Goal: Communication & Community: Answer question/provide support

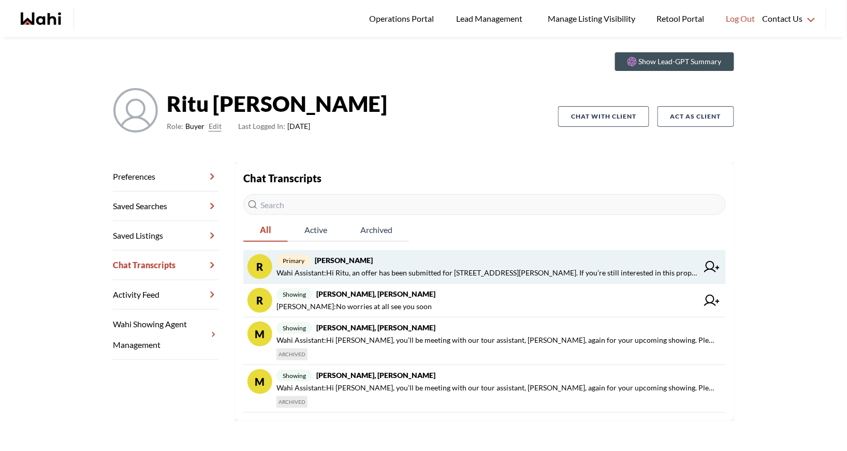
scroll to position [37, 0]
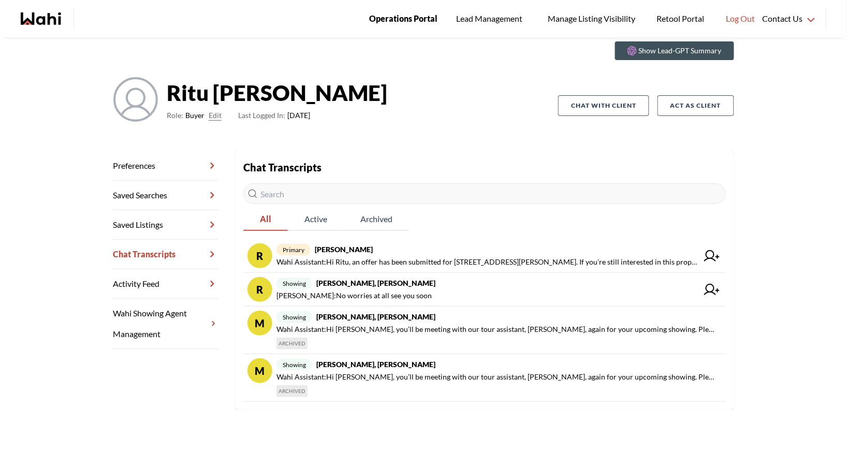
click at [379, 20] on span "Operations Portal" at bounding box center [403, 18] width 68 height 13
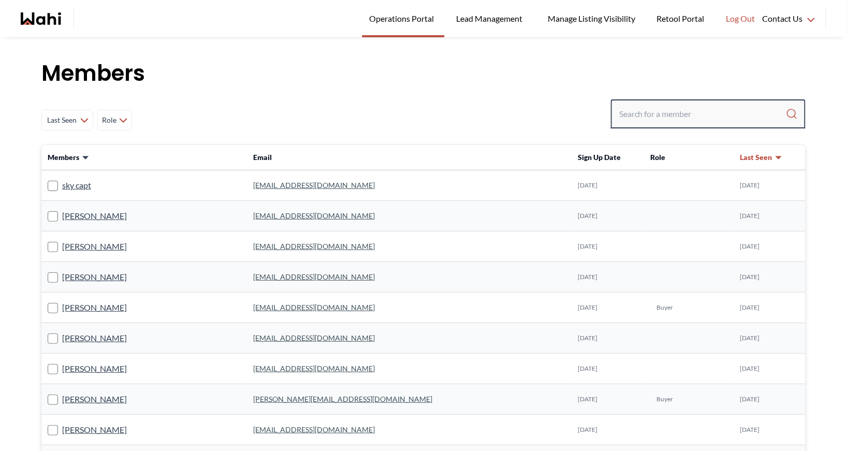
click at [657, 115] on input "Search input" at bounding box center [702, 114] width 167 height 19
type input "michelle ryck"
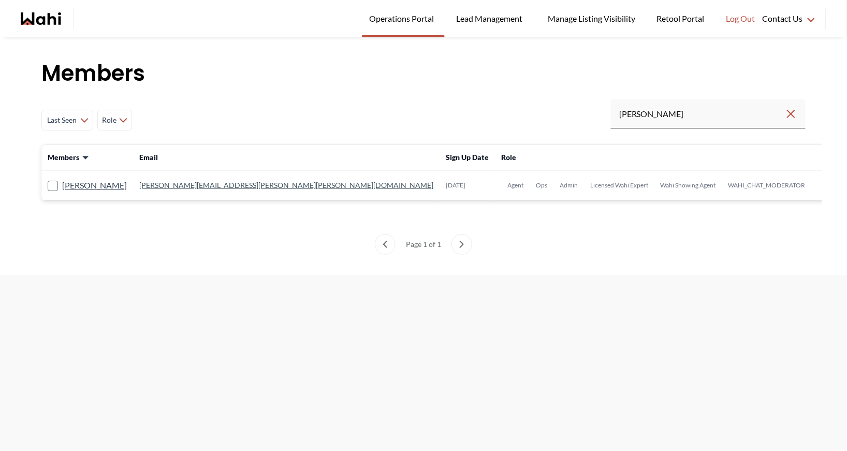
click at [235, 188] on link "[PERSON_NAME][EMAIL_ADDRESS][PERSON_NAME][PERSON_NAME][DOMAIN_NAME]" at bounding box center [286, 185] width 294 height 9
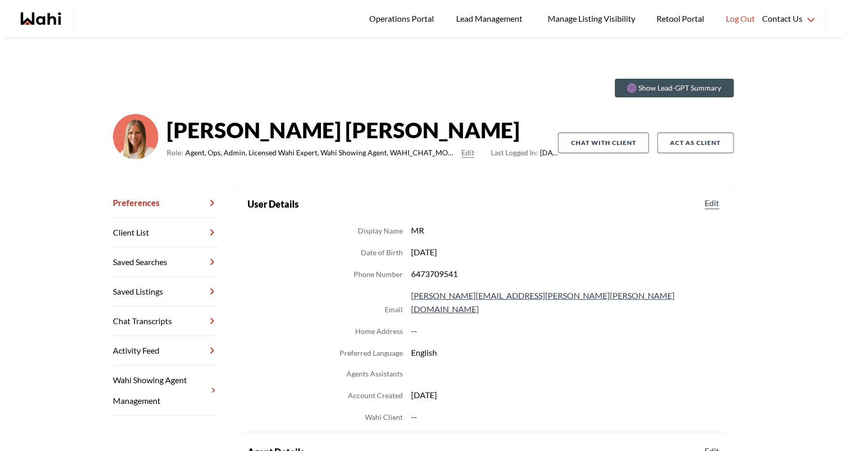
click at [151, 317] on link "Chat Transcripts" at bounding box center [166, 322] width 106 height 30
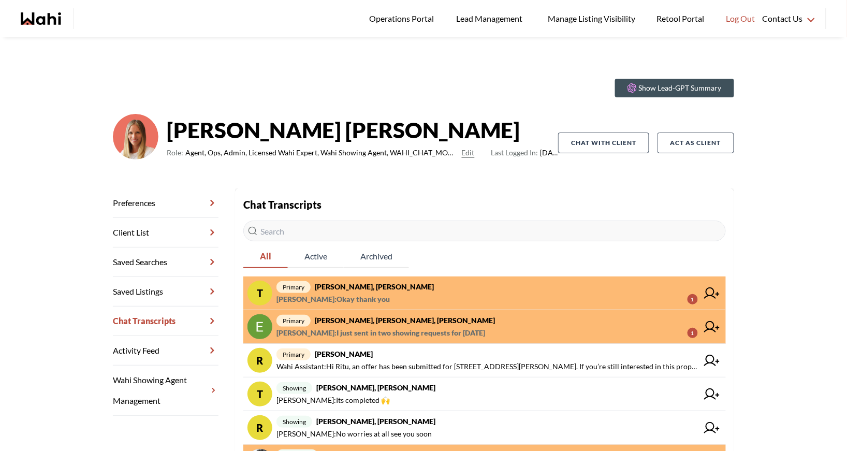
click at [418, 324] on span "primary Erik Odegaard, Margarita Haimov, Michelle" at bounding box center [486, 320] width 421 height 12
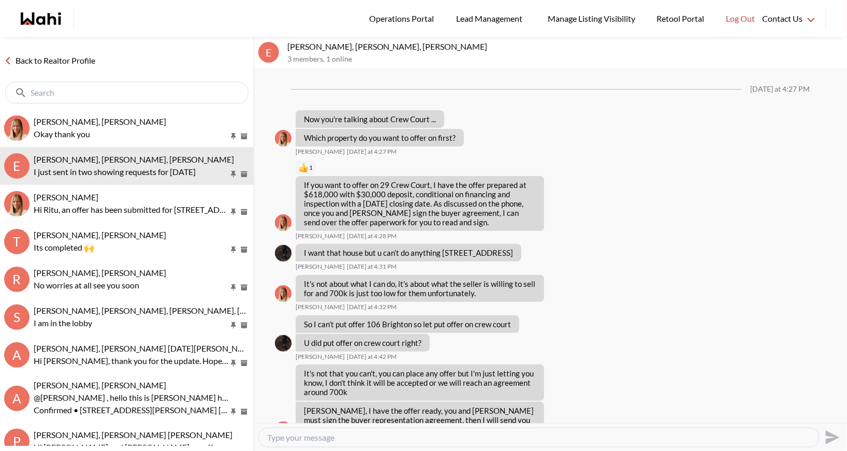
scroll to position [917, 0]
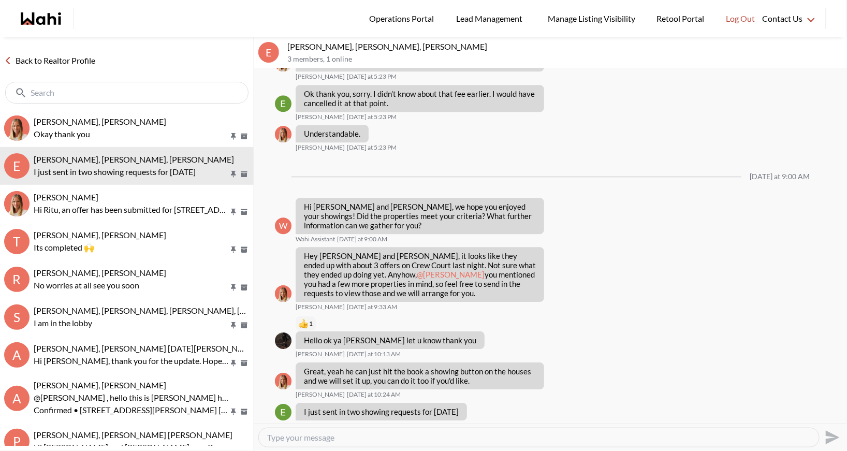
click at [302, 437] on textarea "Type your message" at bounding box center [539, 437] width 544 height 10
type textarea "Thanks Erik, we will work on those for you"
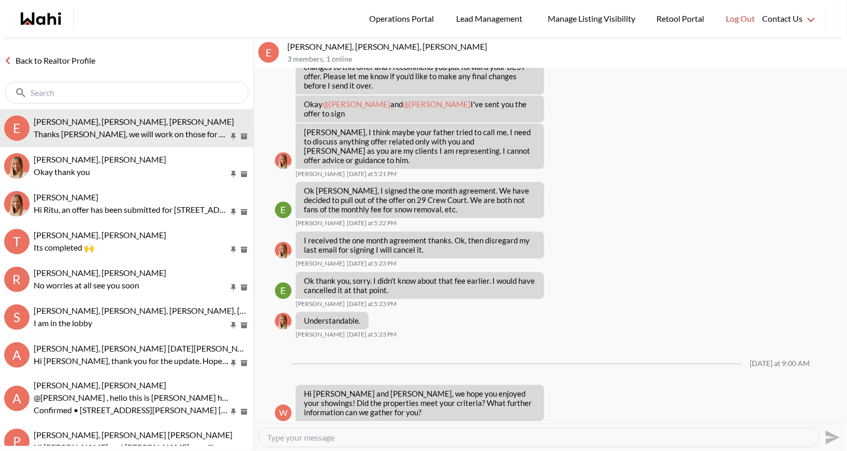
scroll to position [729, 0]
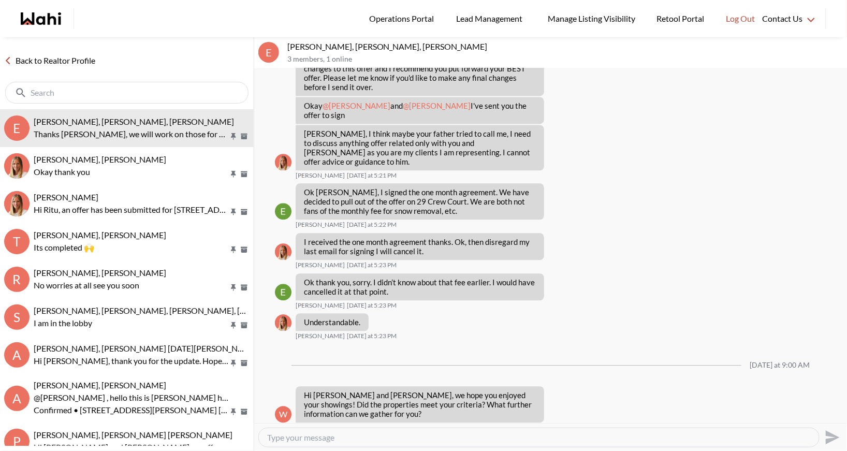
click at [32, 59] on link "Back to Realtor Profile" at bounding box center [49, 60] width 99 height 13
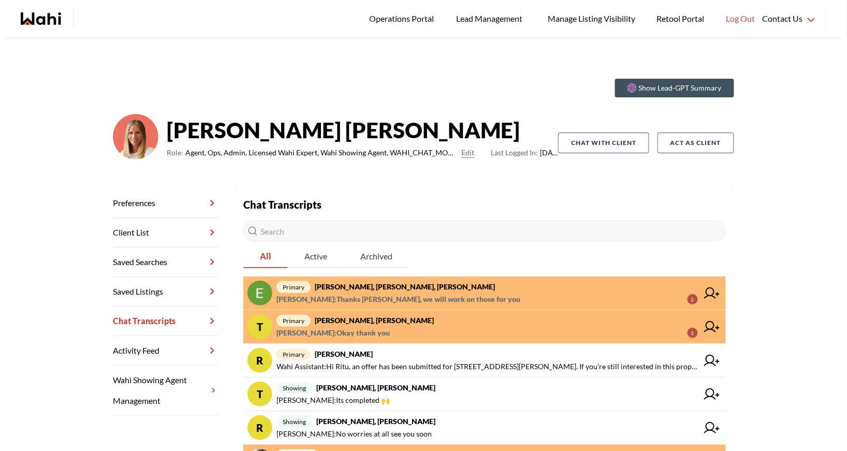
click at [360, 324] on strong "[PERSON_NAME], [PERSON_NAME]" at bounding box center [374, 320] width 119 height 9
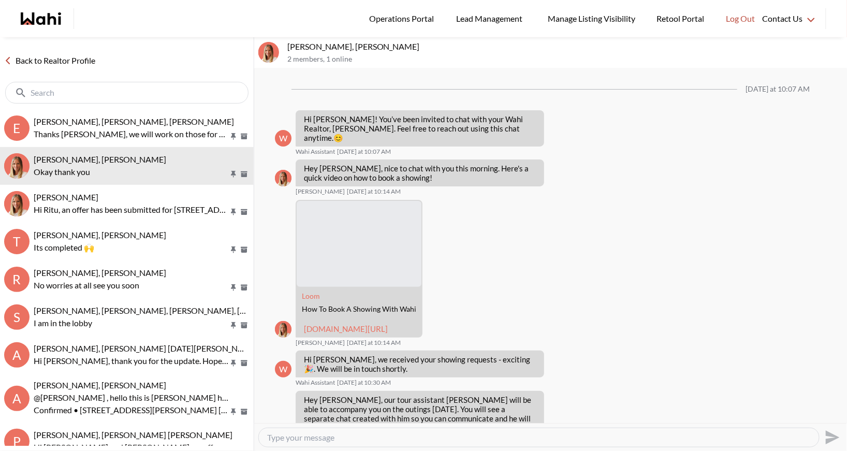
scroll to position [1151, 0]
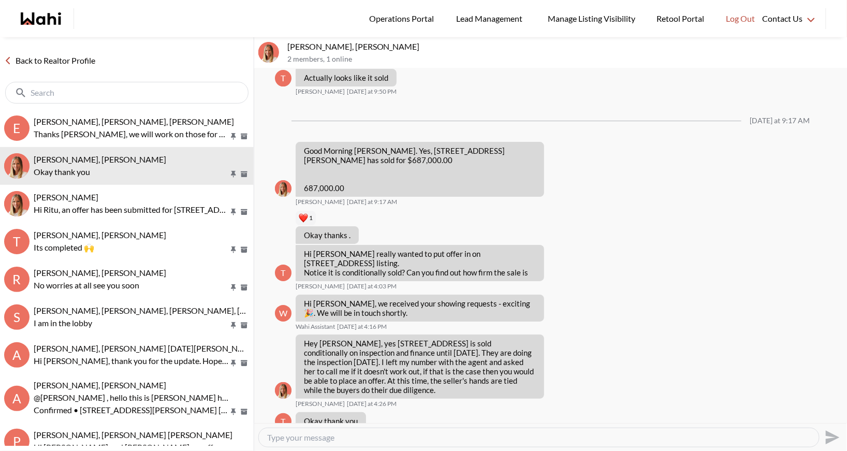
click at [307, 438] on textarea "Type your message" at bounding box center [539, 437] width 544 height 10
type textarea "Our pleasure"
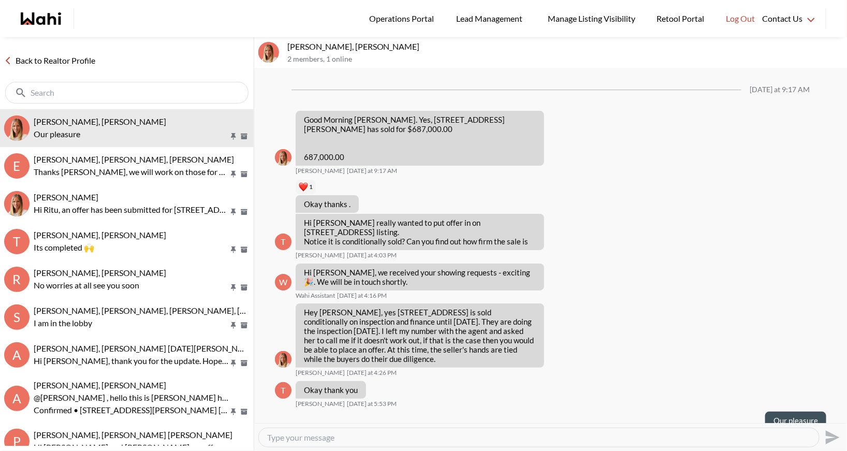
click at [39, 53] on div "Back to Realtor Profile" at bounding box center [127, 73] width 254 height 72
click at [43, 60] on link "Back to Realtor Profile" at bounding box center [49, 60] width 99 height 13
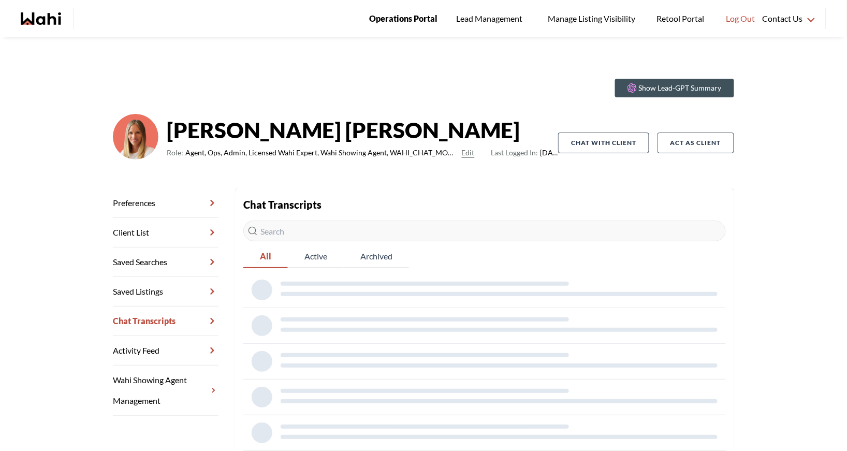
click at [409, 19] on span "Operations Portal" at bounding box center [403, 18] width 68 height 13
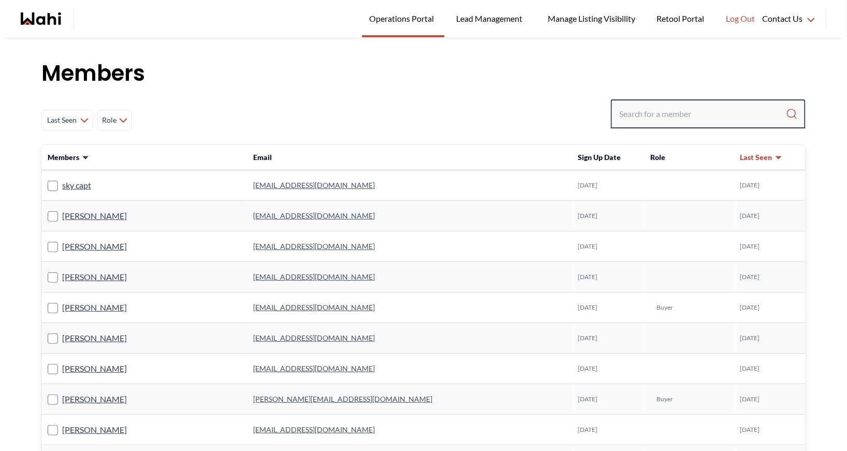
click at [688, 121] on input "Search input" at bounding box center [702, 114] width 167 height 19
type input "faraz"
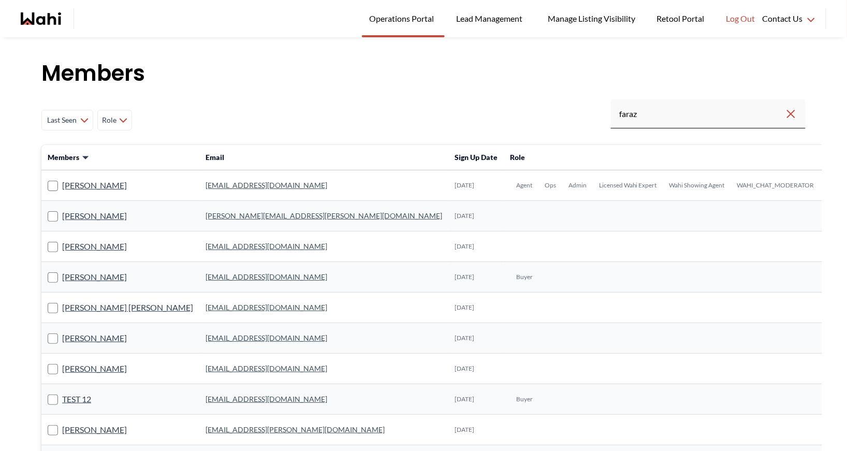
click at [228, 183] on link "faraz.azam@wahi.com" at bounding box center [267, 185] width 122 height 9
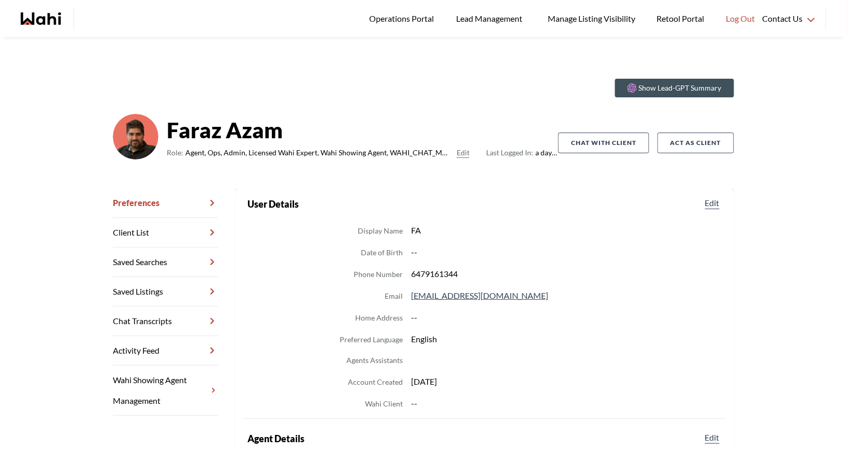
click at [166, 312] on link "Chat Transcripts" at bounding box center [166, 322] width 106 height 30
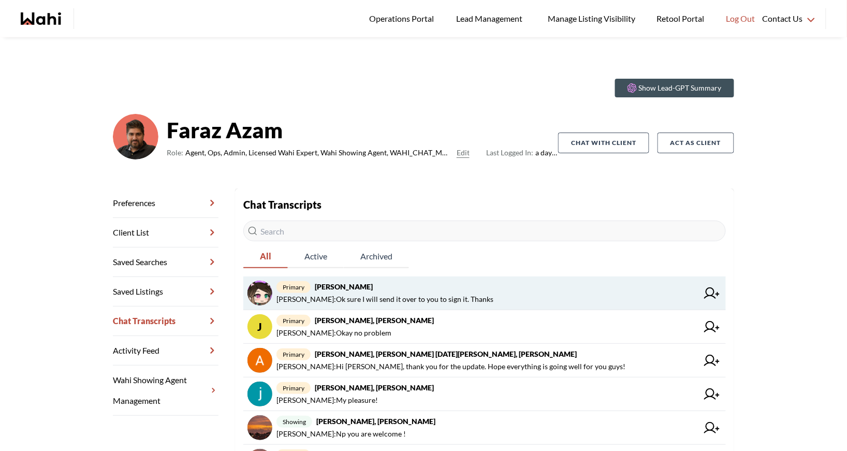
click at [368, 286] on strong "liuhong chen, Faraz" at bounding box center [344, 286] width 58 height 9
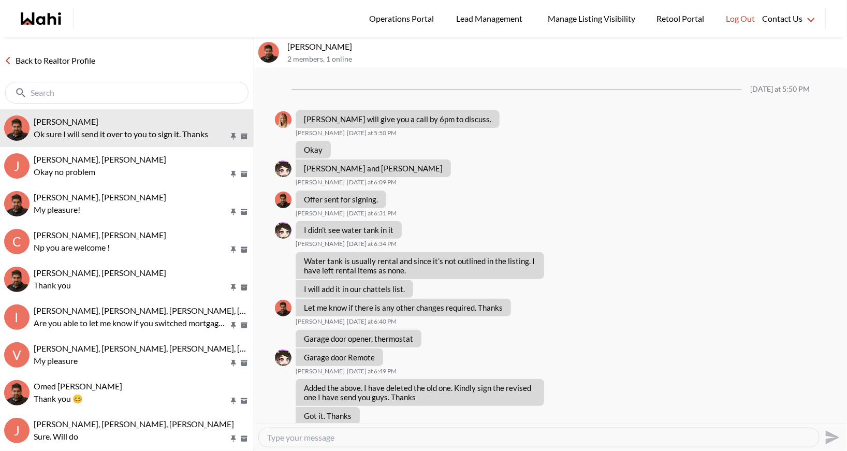
scroll to position [455, 0]
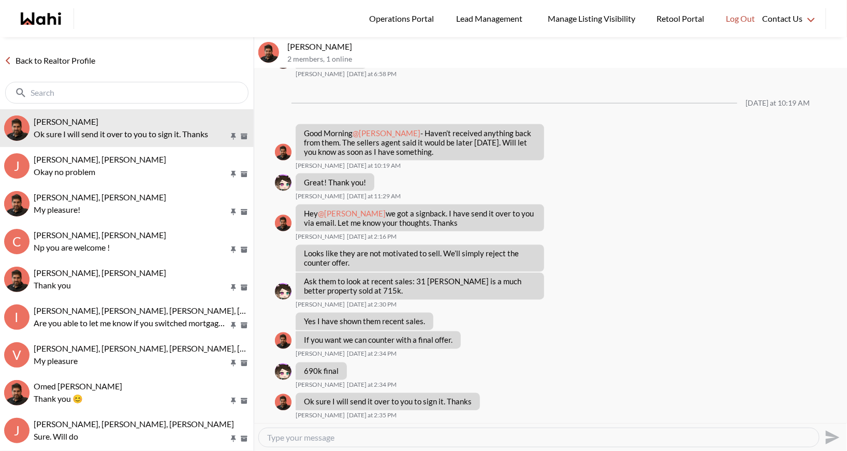
click at [71, 55] on link "Back to Realtor Profile" at bounding box center [49, 60] width 99 height 13
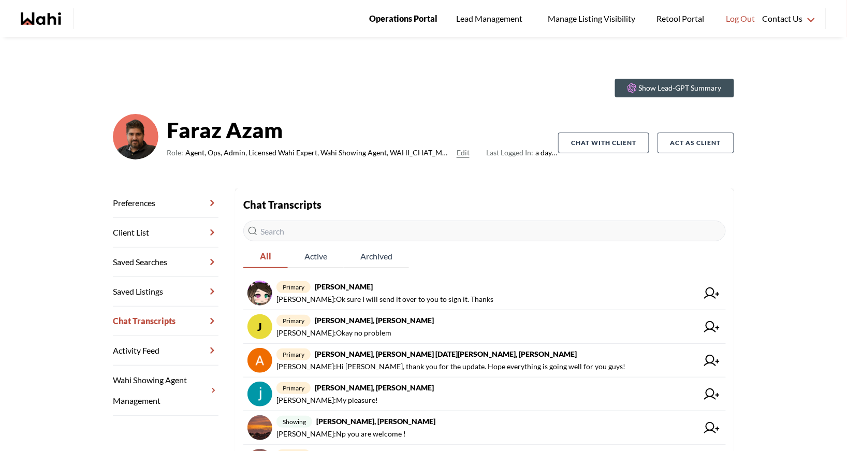
click at [381, 20] on span "Operations Portal" at bounding box center [403, 18] width 68 height 13
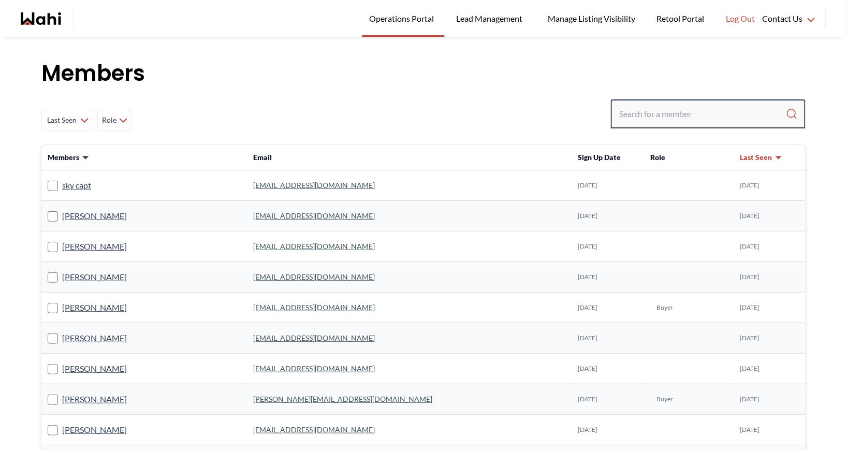
click at [647, 112] on input "Search input" at bounding box center [702, 114] width 167 height 19
click at [656, 113] on input "Search input" at bounding box center [702, 114] width 167 height 19
type input "behnam"
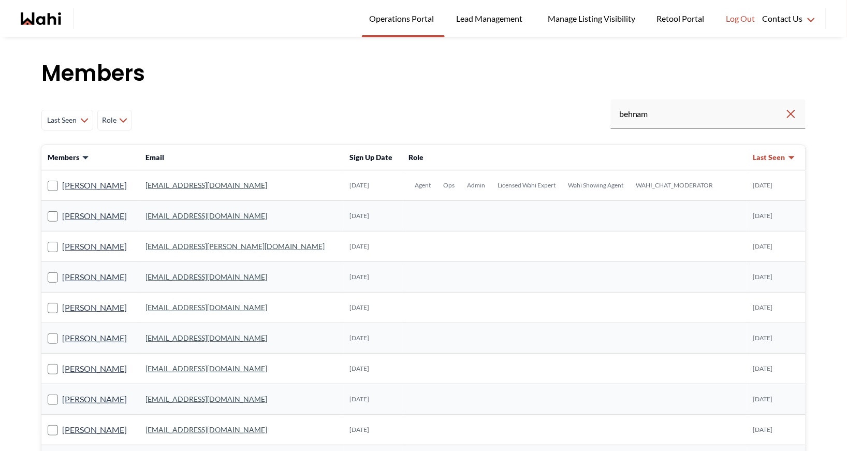
click at [192, 184] on link "behnam.fazili@wahi.com" at bounding box center [206, 185] width 122 height 9
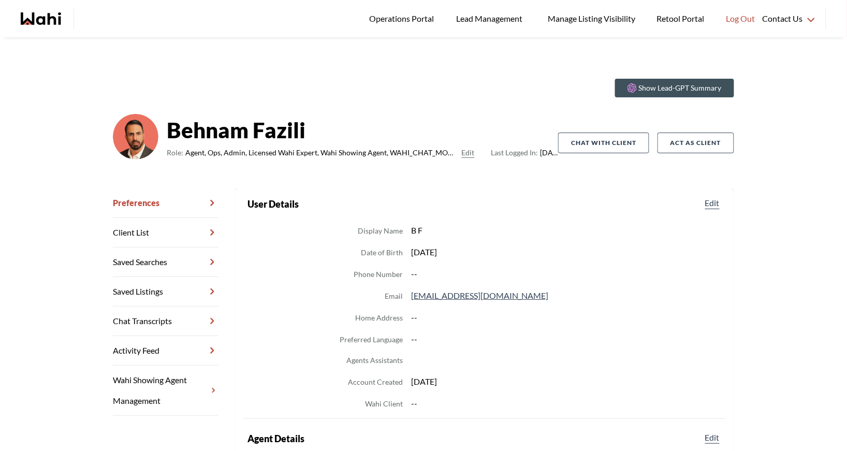
click at [147, 325] on link "Chat Transcripts" at bounding box center [166, 322] width 106 height 30
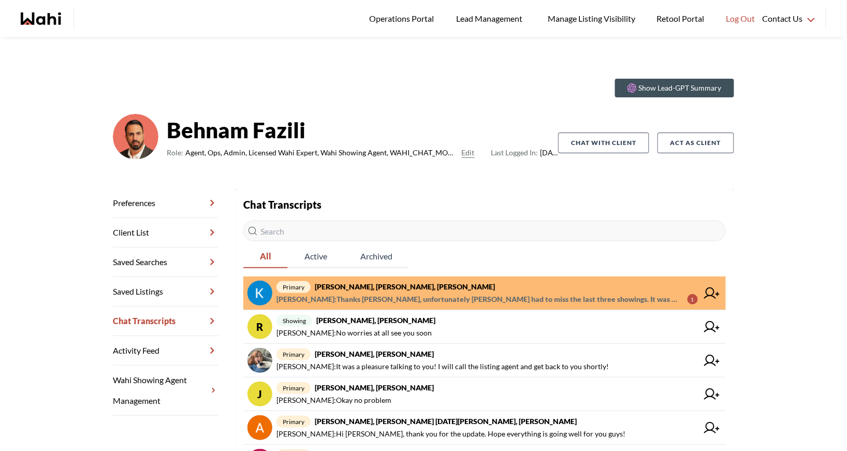
click at [426, 292] on span "primary Kevin McKay, Fawzia Sheikh, Behnam" at bounding box center [486, 287] width 421 height 12
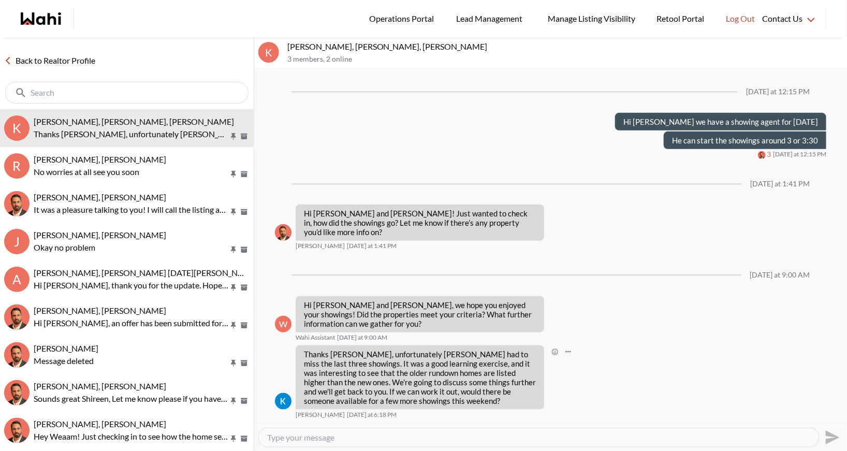
scroll to position [1505, 0]
click at [318, 441] on textarea "Type your message" at bounding box center [539, 437] width 544 height 10
type textarea "Hi Kevin, of course! Just book them thru the app and we will get working on tho…"
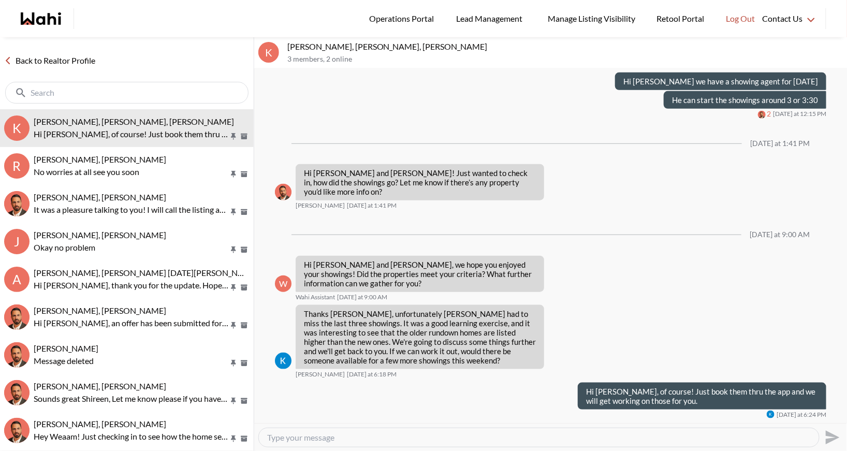
click at [50, 59] on link "Back to Realtor Profile" at bounding box center [49, 60] width 99 height 13
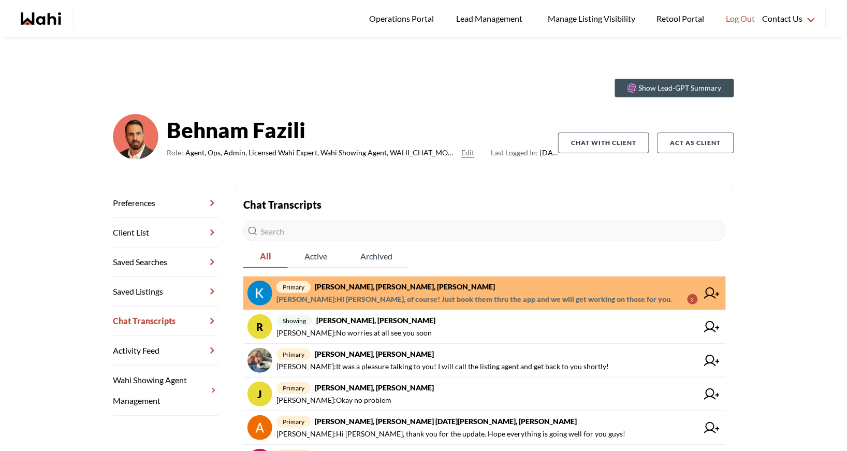
click at [421, 300] on span "Barbara Funt : Hi Kevin, of course! Just book them thru the app and we will get…" at bounding box center [474, 299] width 396 height 12
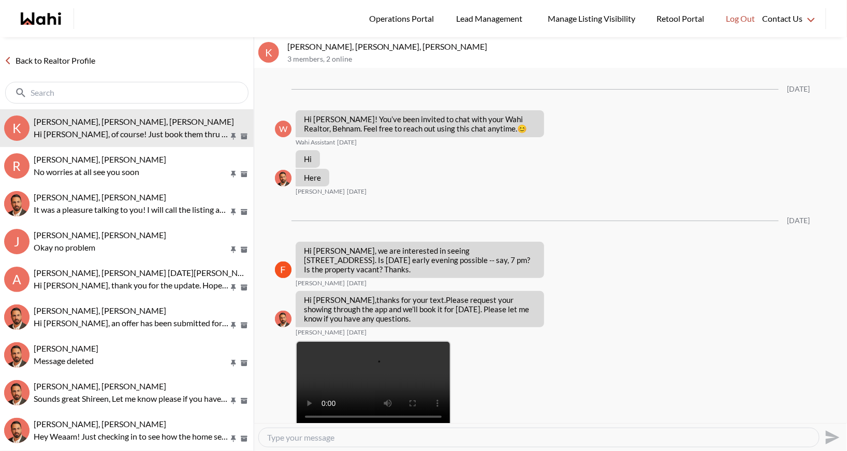
scroll to position [1545, 0]
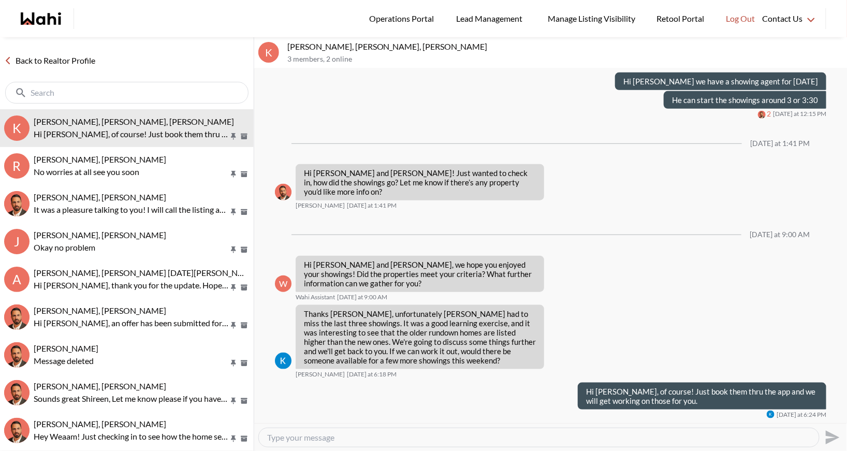
click at [338, 432] on textarea "Type your message" at bounding box center [539, 437] width 544 height 10
type textarea "Thanks for the feedback as well"
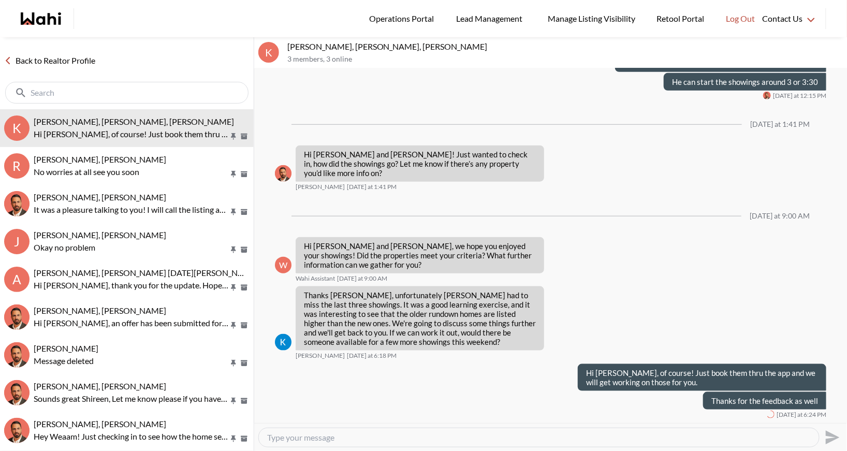
scroll to position [1563, 0]
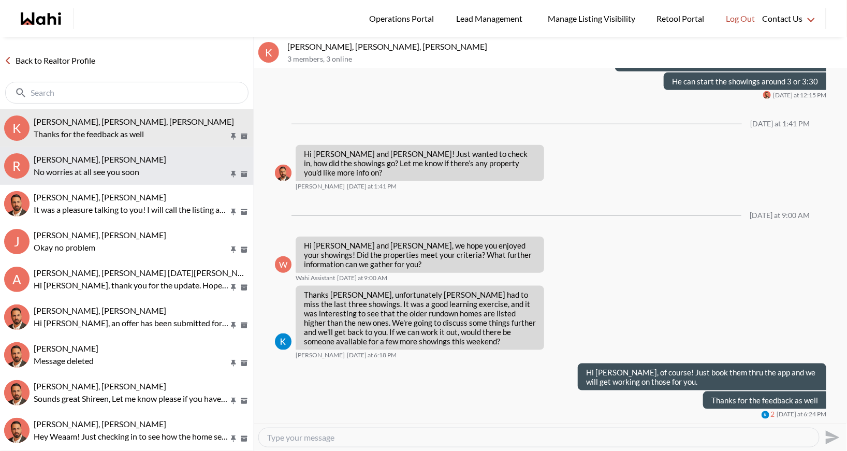
click at [150, 162] on div "[PERSON_NAME], [PERSON_NAME]" at bounding box center [142, 159] width 216 height 10
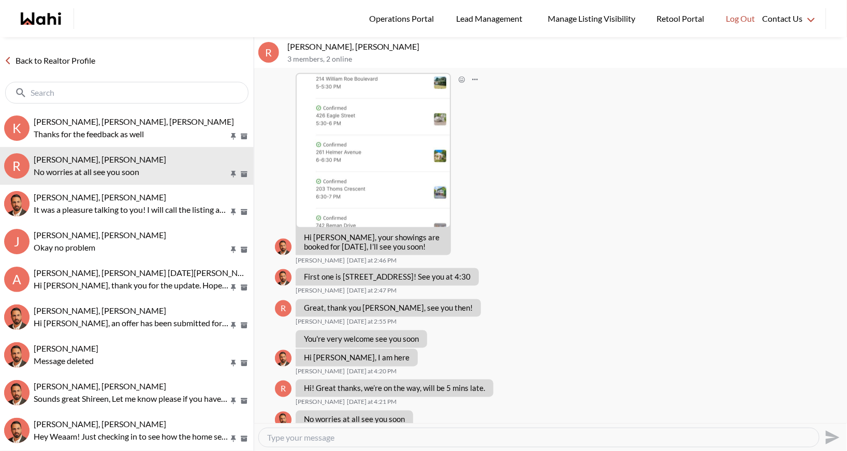
scroll to position [431, 0]
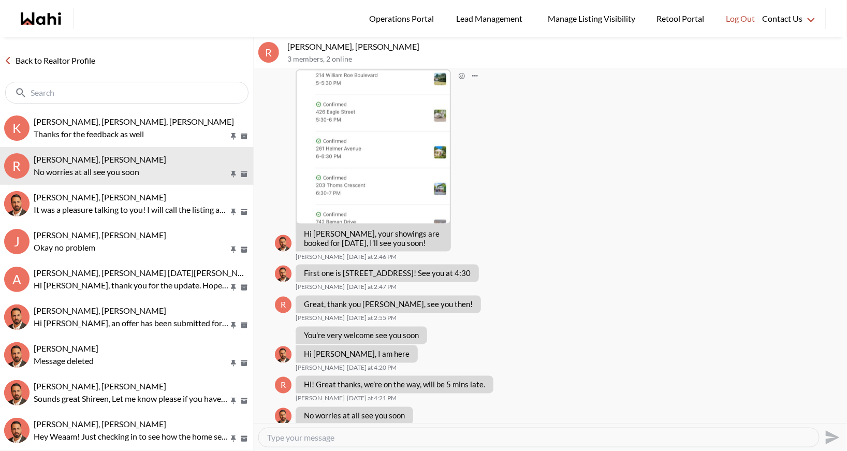
click at [385, 145] on img at bounding box center [373, 146] width 153 height 153
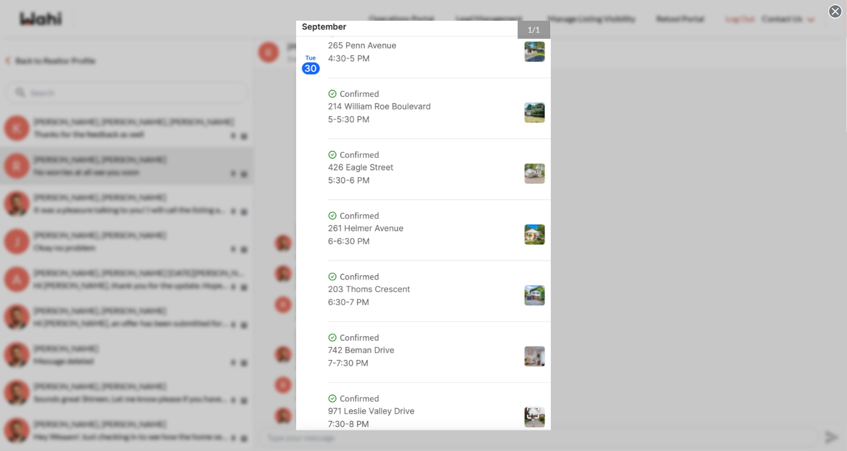
click at [693, 149] on div "1 / 1" at bounding box center [423, 225] width 847 height 451
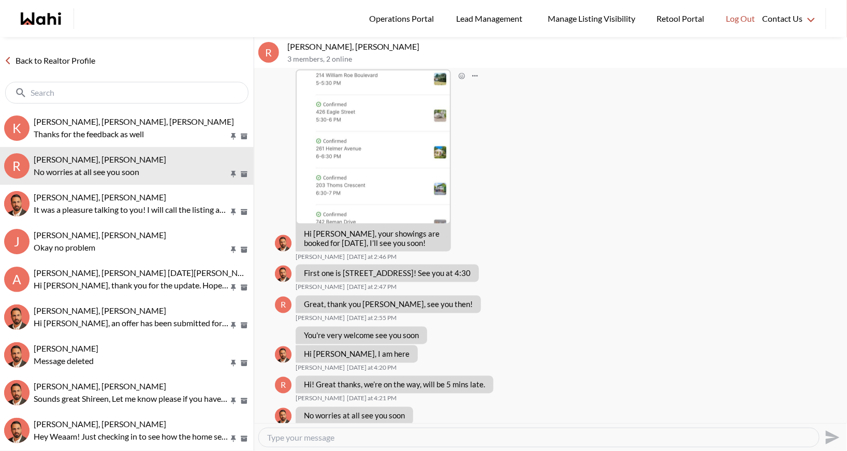
scroll to position [454, 0]
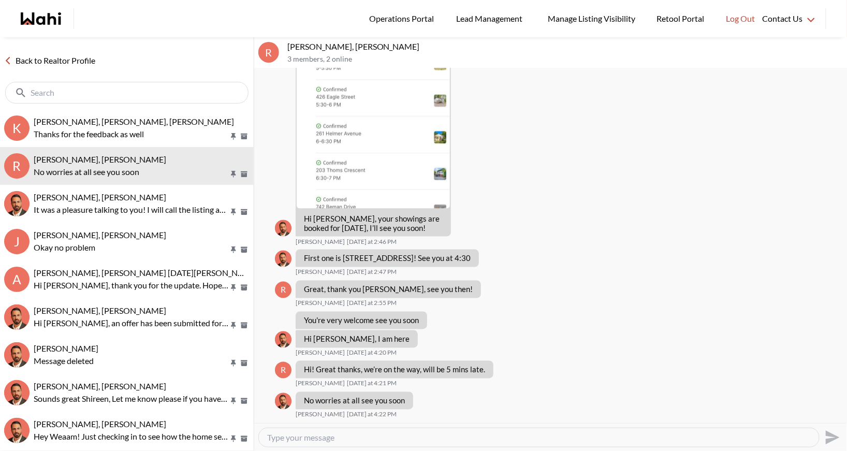
click at [50, 61] on link "Back to Realtor Profile" at bounding box center [49, 60] width 99 height 13
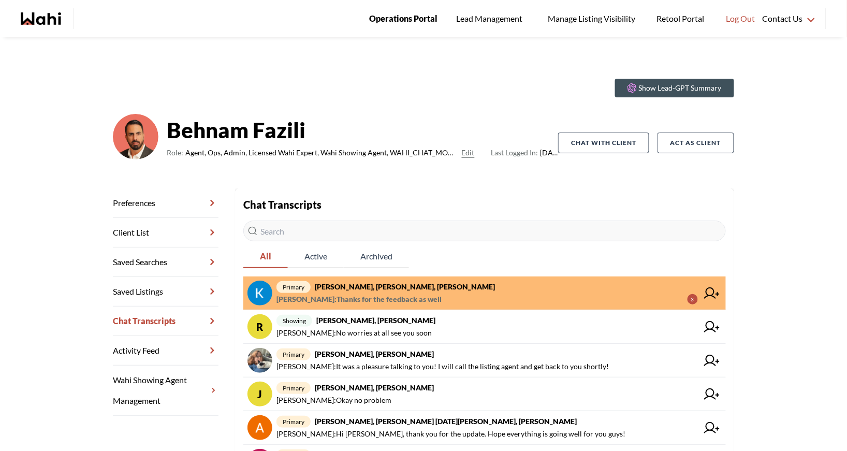
click at [397, 14] on span "Operations Portal" at bounding box center [403, 18] width 68 height 13
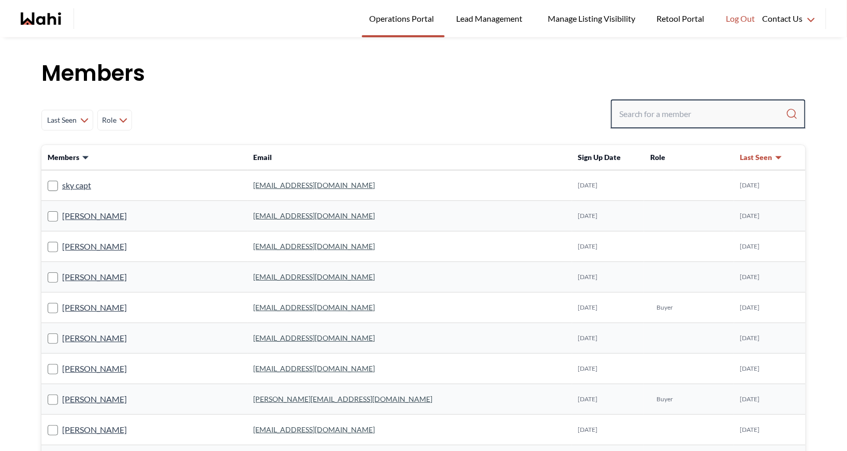
click at [635, 112] on input "Search input" at bounding box center [702, 114] width 167 height 19
type input "[PERSON_NAME]"
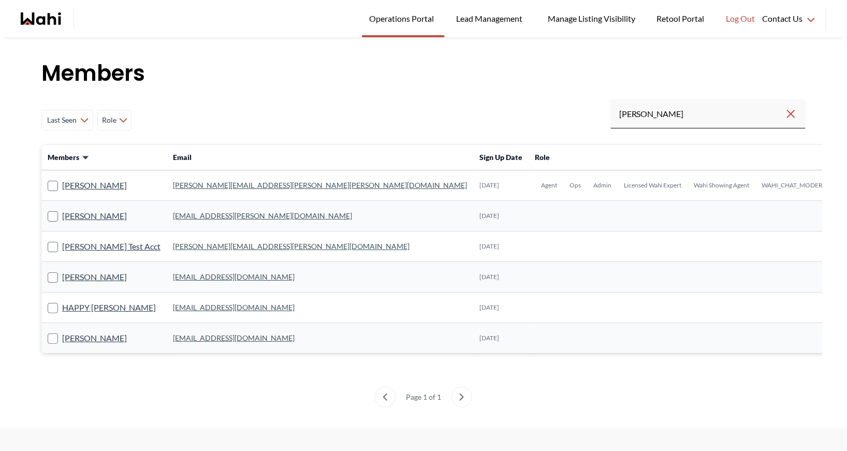
click at [181, 185] on link "[PERSON_NAME][EMAIL_ADDRESS][PERSON_NAME][PERSON_NAME][DOMAIN_NAME]" at bounding box center [320, 185] width 294 height 9
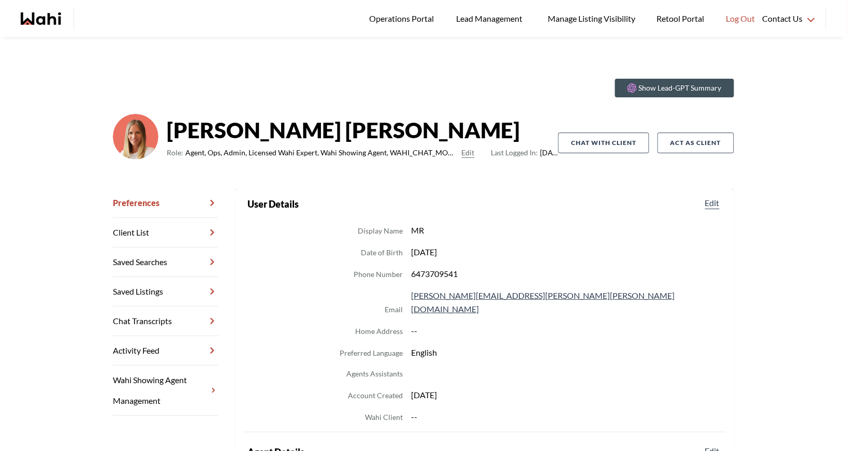
click at [163, 318] on link "Chat Transcripts" at bounding box center [166, 322] width 106 height 30
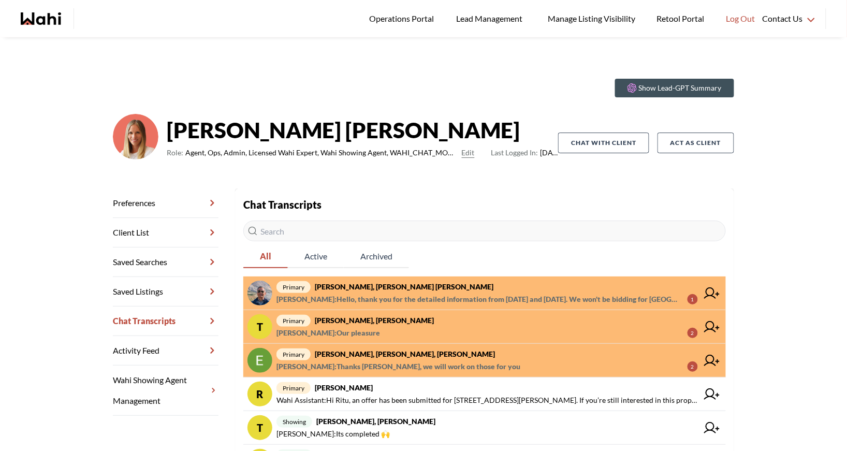
click at [351, 355] on strong "[PERSON_NAME], [PERSON_NAME], [PERSON_NAME]" at bounding box center [405, 354] width 180 height 9
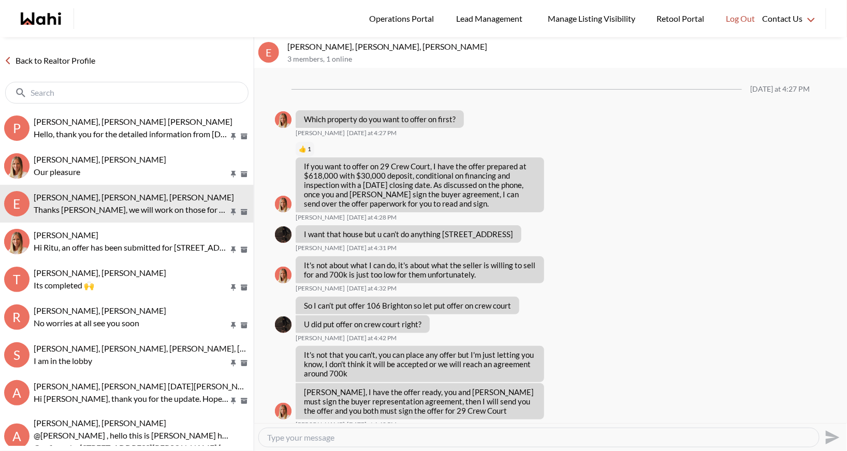
scroll to position [929, 0]
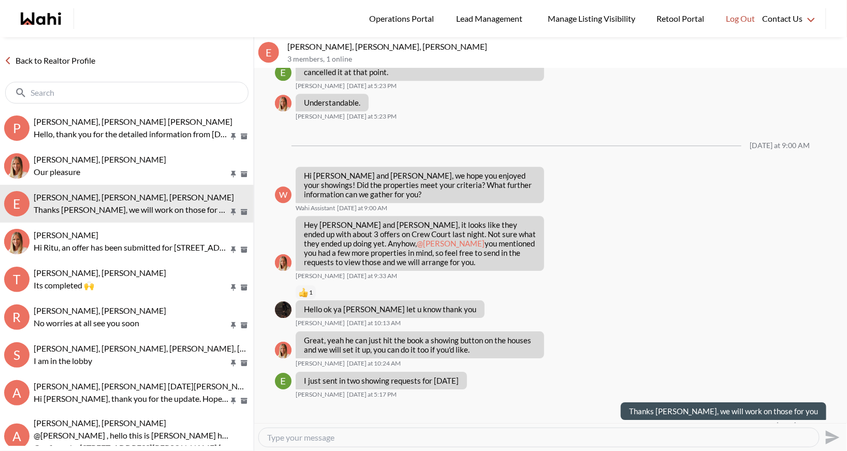
click at [300, 436] on textarea "Type your message" at bounding box center [539, 437] width 544 height 10
type textarea "[PERSON_NAME] can do your showings with a 1pm start tim4e"
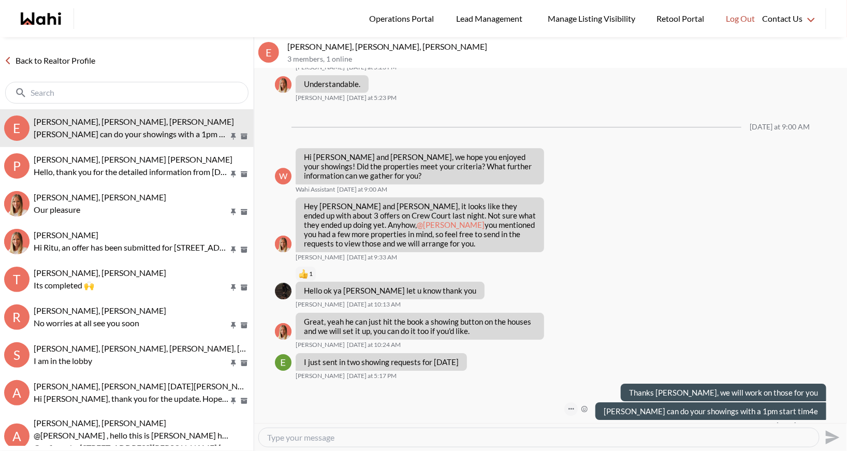
click at [578, 402] on button "Open Message Actions Menu" at bounding box center [570, 408] width 13 height 13
click at [561, 360] on button "Edit Message" at bounding box center [584, 364] width 83 height 19
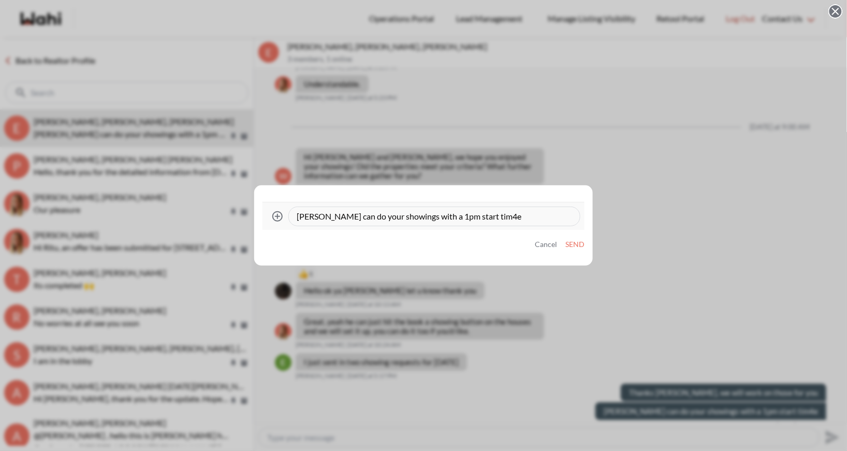
click at [476, 215] on textarea "Paul can do your showings with a 1pm start tim4e" at bounding box center [434, 216] width 275 height 10
type textarea "Paul can do your showings with a 1pm start time"
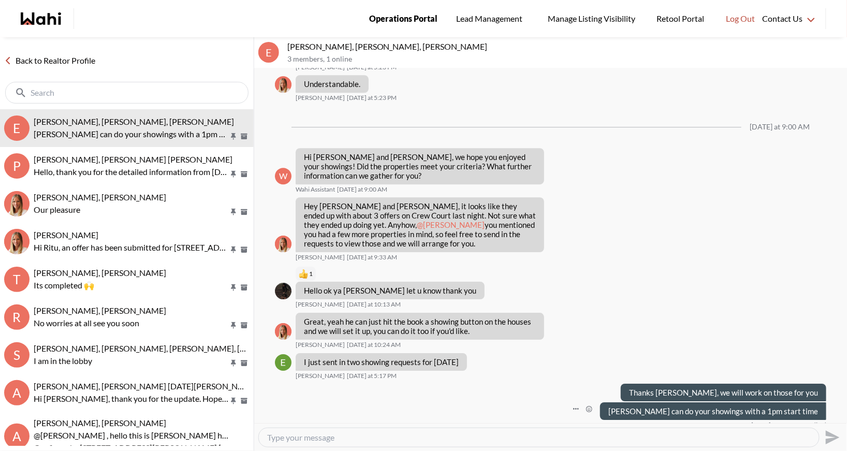
click at [387, 14] on span "Operations Portal" at bounding box center [403, 18] width 68 height 13
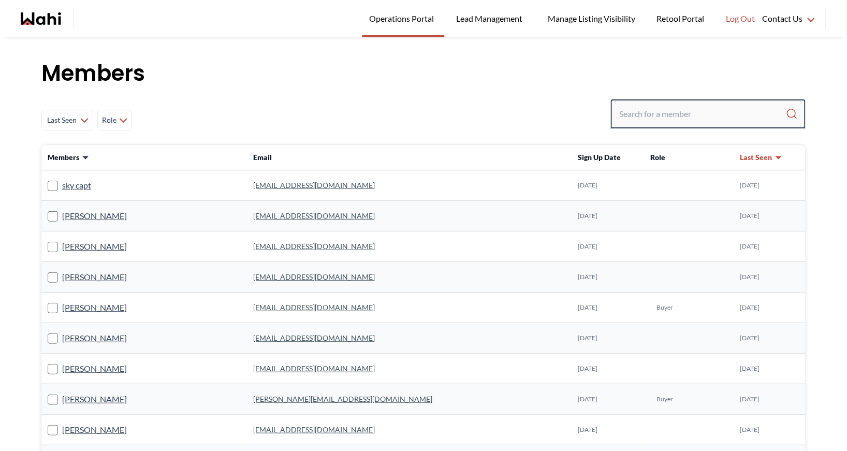
click at [653, 113] on input "Search input" at bounding box center [702, 114] width 167 height 19
type input "k"
type input "behnam"
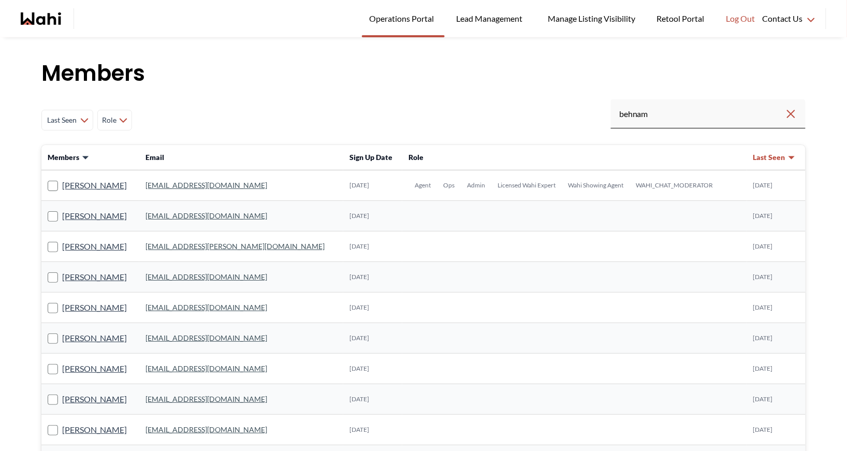
click at [212, 181] on link "[EMAIL_ADDRESS][DOMAIN_NAME]" at bounding box center [206, 185] width 122 height 9
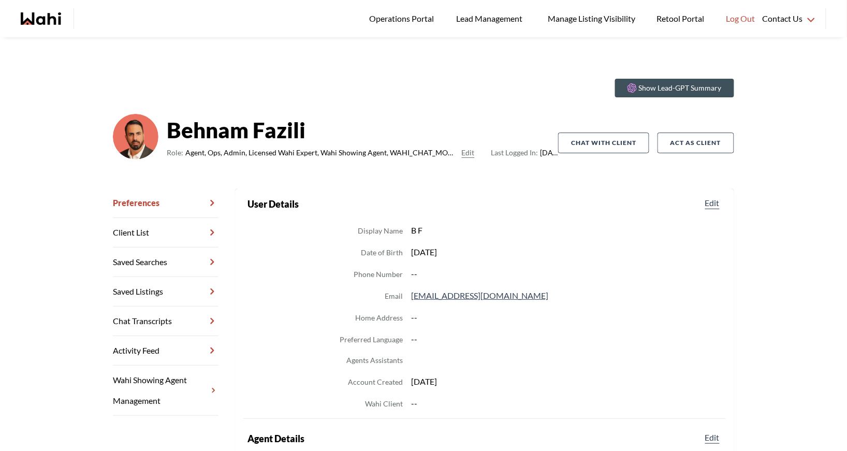
click at [158, 317] on link "Chat Transcripts" at bounding box center [166, 322] width 106 height 30
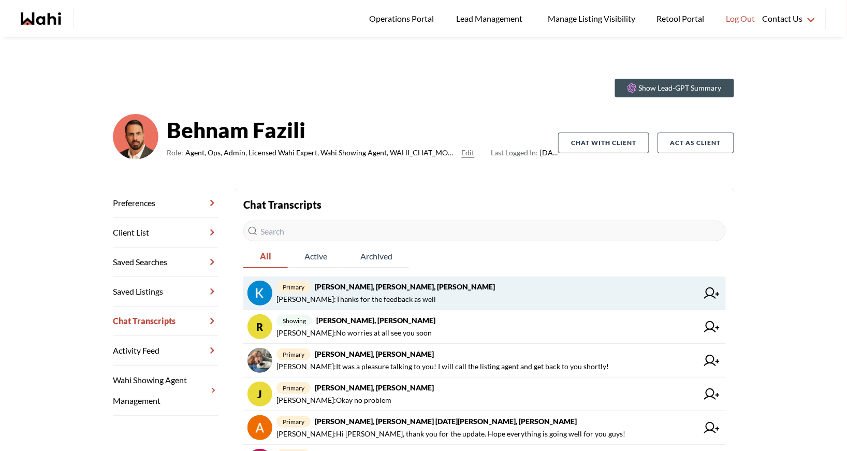
click at [430, 291] on span "primary [PERSON_NAME], [PERSON_NAME], [PERSON_NAME]" at bounding box center [486, 287] width 421 height 12
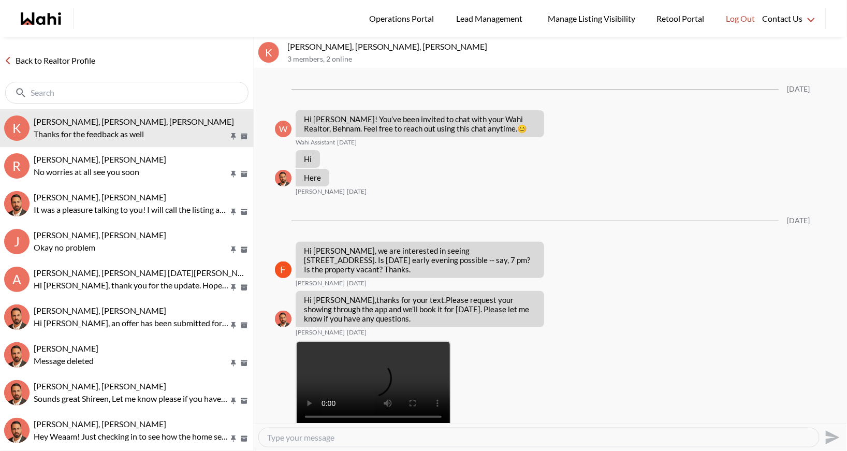
scroll to position [1564, 0]
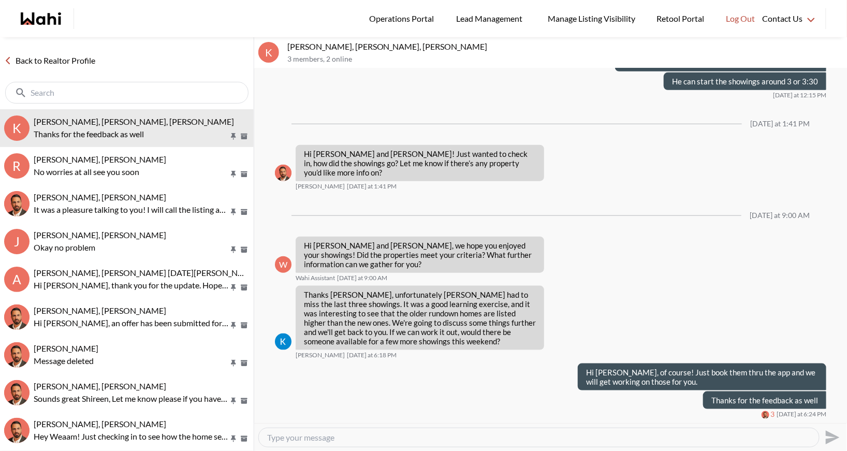
click at [324, 434] on textarea "Type your message" at bounding box center [539, 437] width 544 height 10
type textarea "If you can book them after 3pm [DATE], we have our showing agent available"
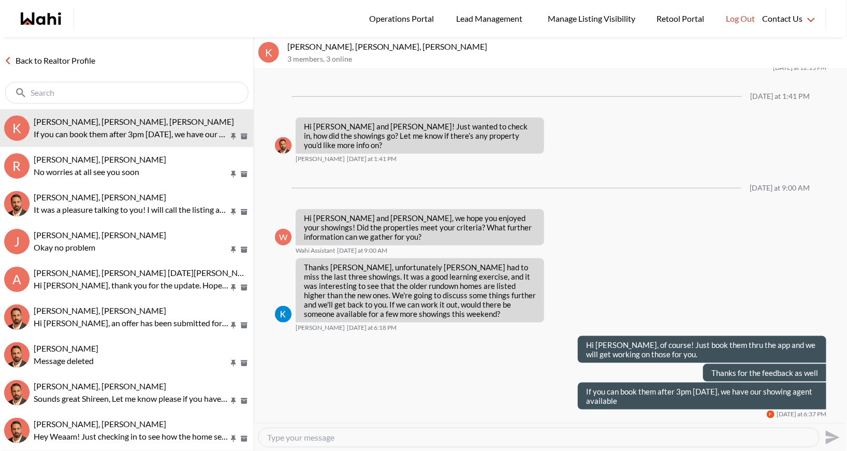
click at [69, 54] on link "Back to Realtor Profile" at bounding box center [49, 60] width 99 height 13
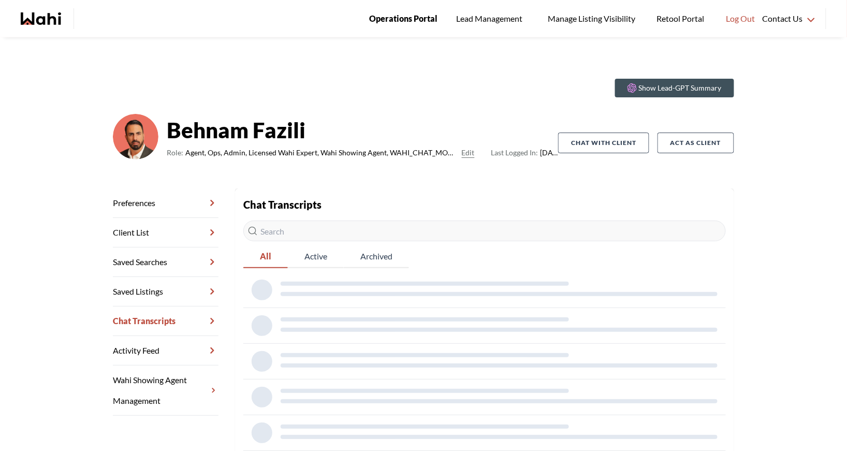
click at [409, 16] on span "Operations Portal" at bounding box center [403, 18] width 68 height 13
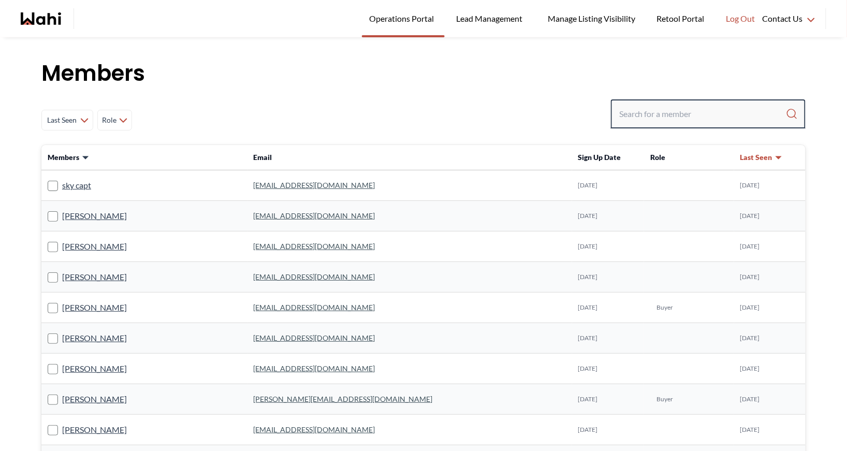
click at [620, 120] on input "Search input" at bounding box center [702, 114] width 167 height 19
type input "[PERSON_NAME]"
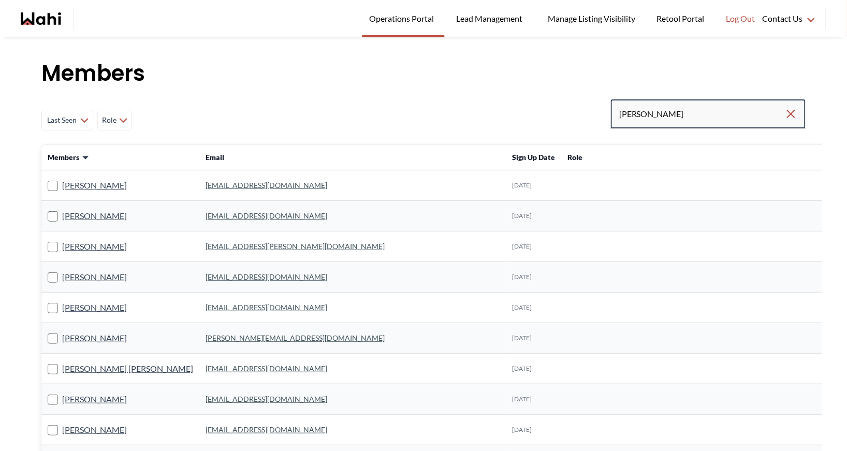
click at [680, 115] on input "[PERSON_NAME]" at bounding box center [702, 114] width 166 height 19
type input "[PERSON_NAME]"
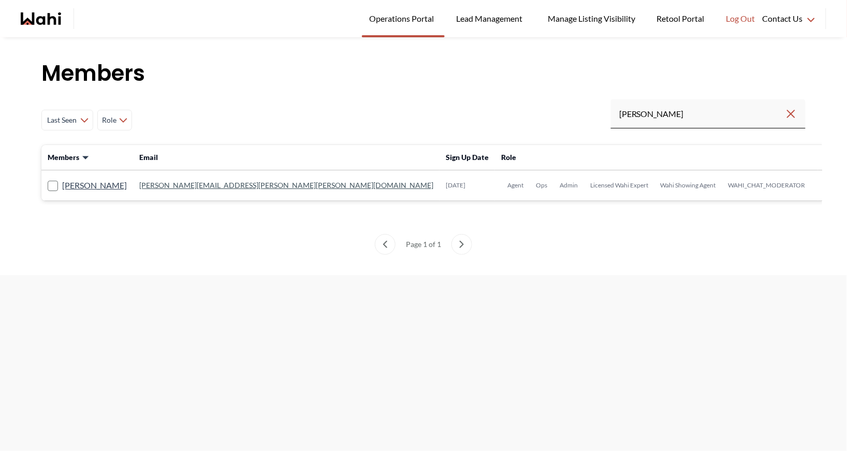
click at [200, 185] on link "[PERSON_NAME][EMAIL_ADDRESS][PERSON_NAME][PERSON_NAME][DOMAIN_NAME]" at bounding box center [286, 185] width 294 height 9
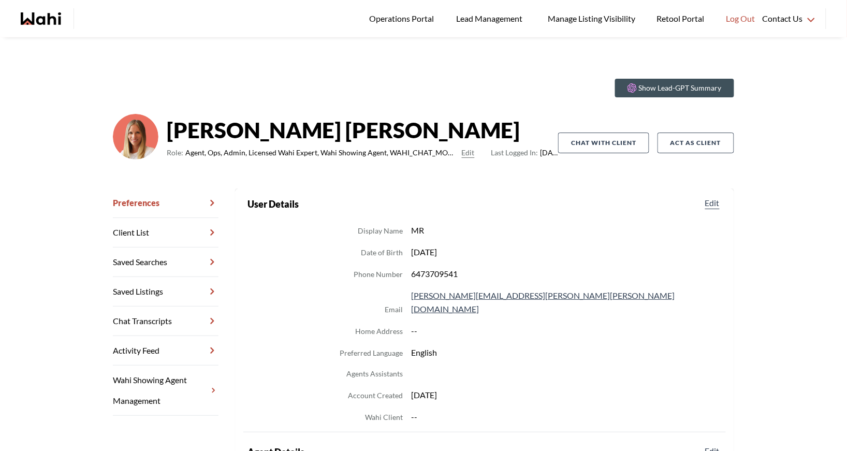
click at [167, 316] on link "Chat Transcripts" at bounding box center [166, 322] width 106 height 30
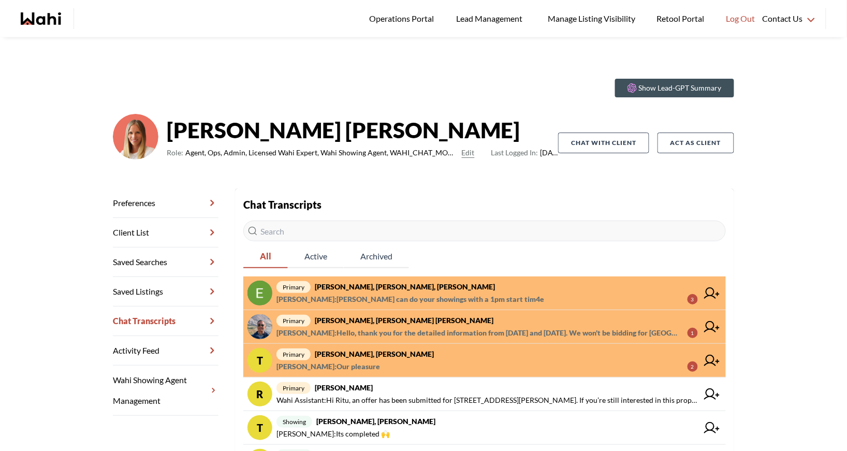
click at [359, 285] on strong "[PERSON_NAME], [PERSON_NAME], [PERSON_NAME]" at bounding box center [405, 286] width 180 height 9
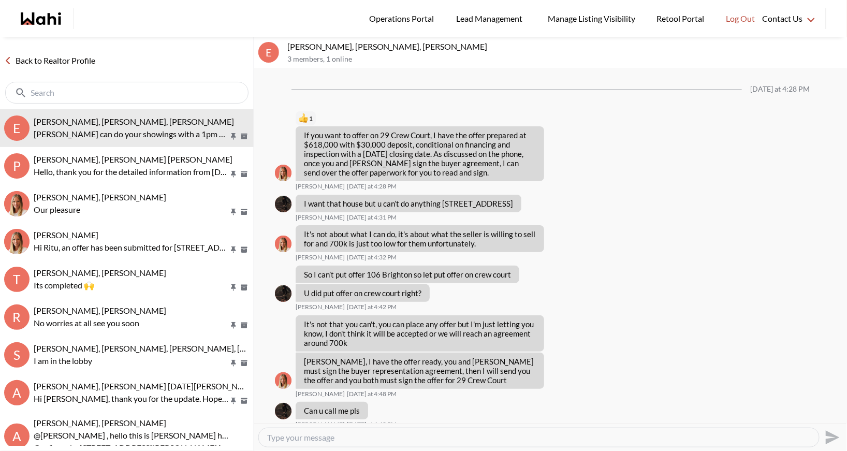
scroll to position [917, 0]
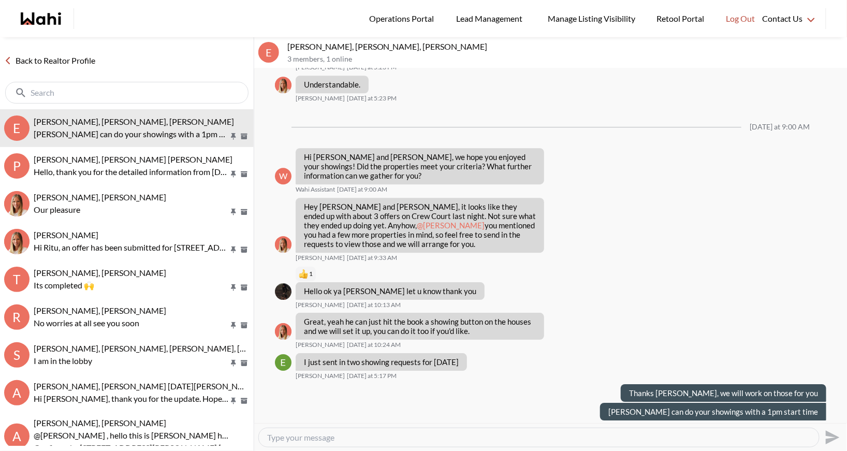
click at [316, 441] on textarea "Type your message" at bounding box center [539, 437] width 544 height 10
type textarea "I am putting them thru now. Just follow [PERSON_NAME] itinerary"
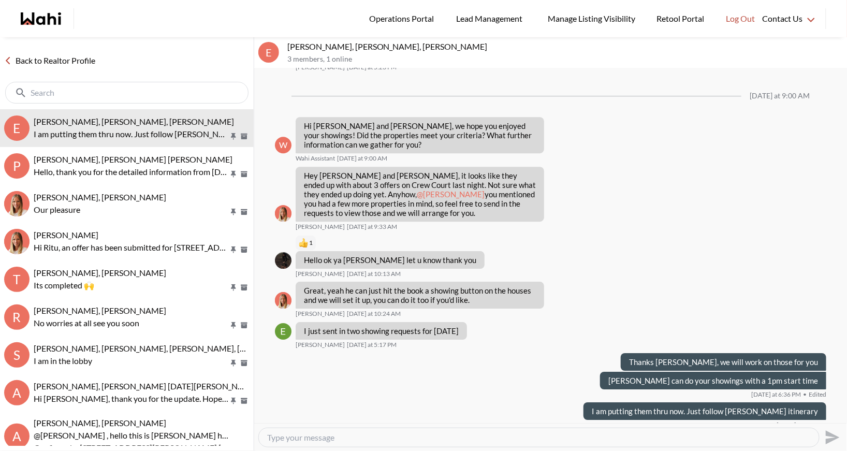
click at [38, 64] on link "Back to Realtor Profile" at bounding box center [49, 60] width 99 height 13
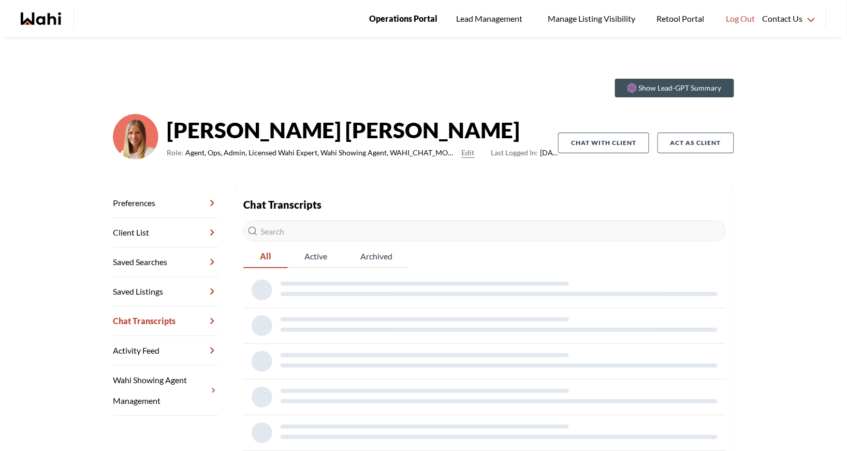
click at [390, 13] on span "Operations Portal" at bounding box center [403, 18] width 68 height 13
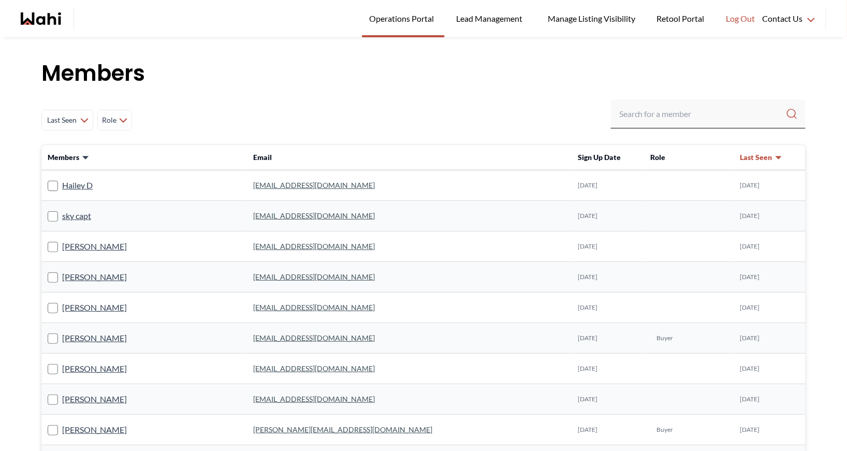
click at [689, 88] on h1 "Members" at bounding box center [423, 73] width 764 height 31
click at [668, 110] on input "Search input" at bounding box center [702, 114] width 167 height 19
type input "erik"
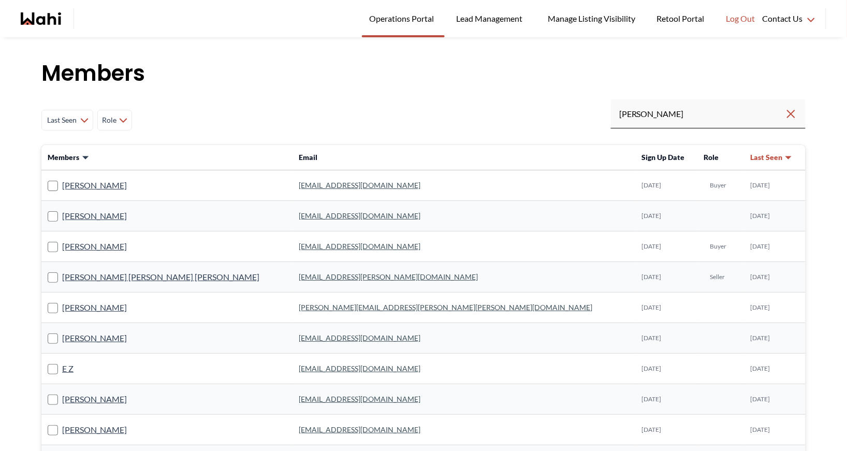
click at [299, 183] on link "eodegaard77@gmail.com" at bounding box center [360, 185] width 122 height 9
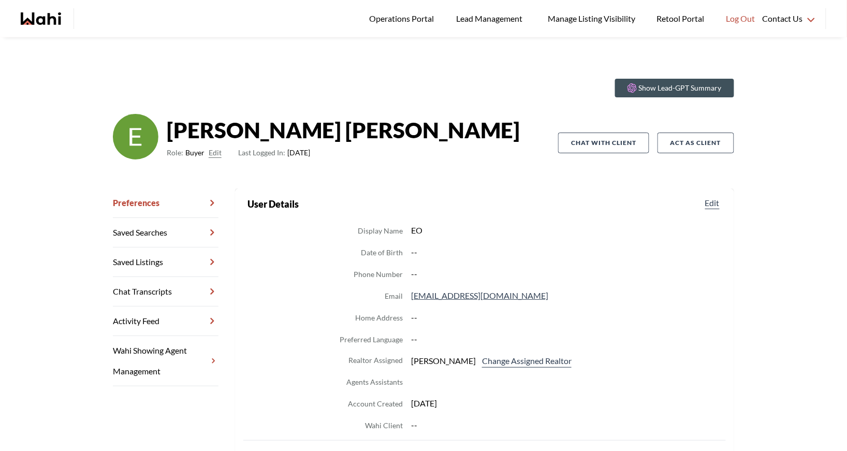
click at [170, 291] on link "Chat Transcripts" at bounding box center [166, 292] width 106 height 30
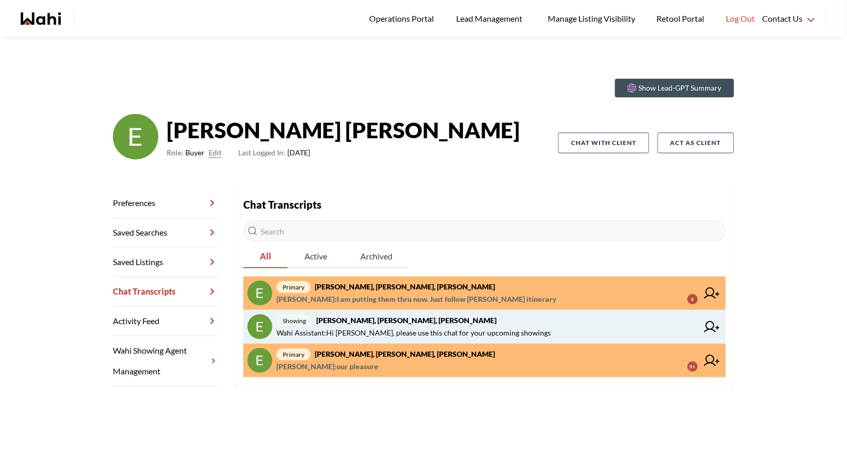
click at [404, 314] on span "showing Erik Odegaard, Margarita Haimov, Paul, Michelle" at bounding box center [486, 320] width 421 height 12
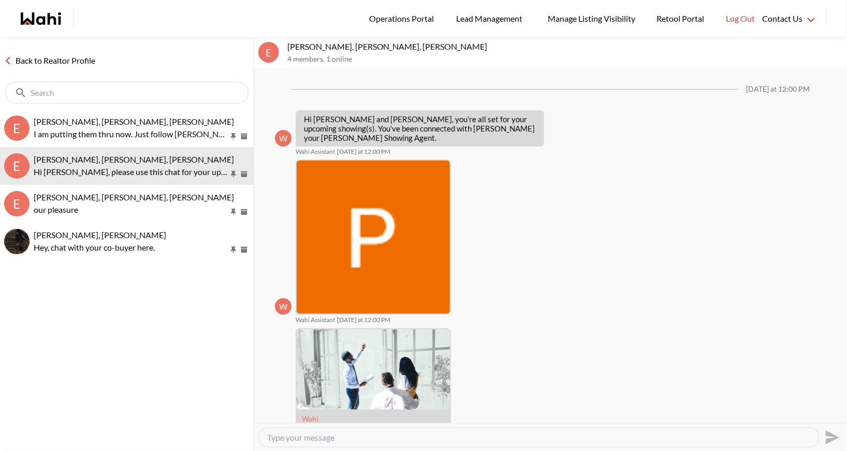
scroll to position [458, 0]
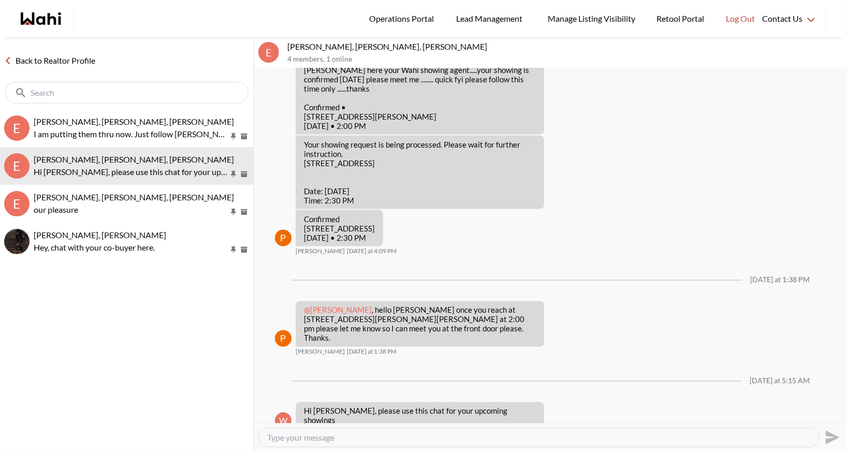
click at [312, 438] on textarea "Type your message" at bounding box center [539, 437] width 544 height 10
type textarea "This will be your chat with Paul. Thanks Erik"
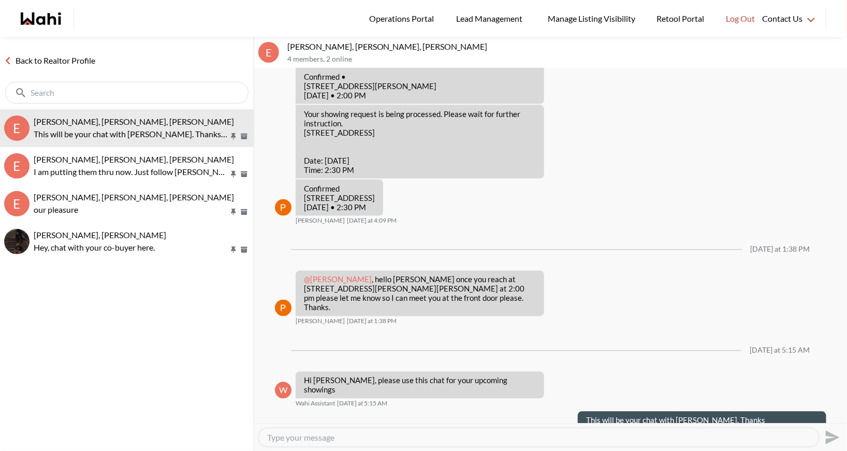
click at [36, 58] on link "Back to Realtor Profile" at bounding box center [49, 60] width 99 height 13
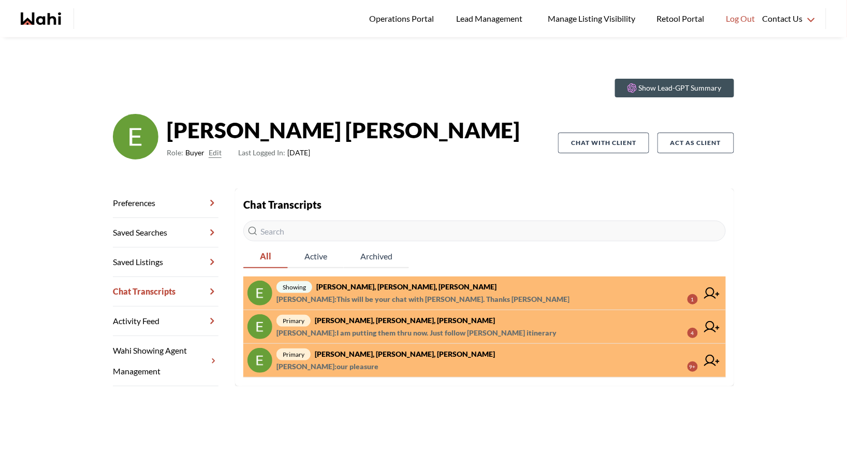
click at [406, 347] on link "primary Erik Odegaard, Michelle, Wahi Barbara Funt : our pleasure 9+" at bounding box center [484, 361] width 483 height 34
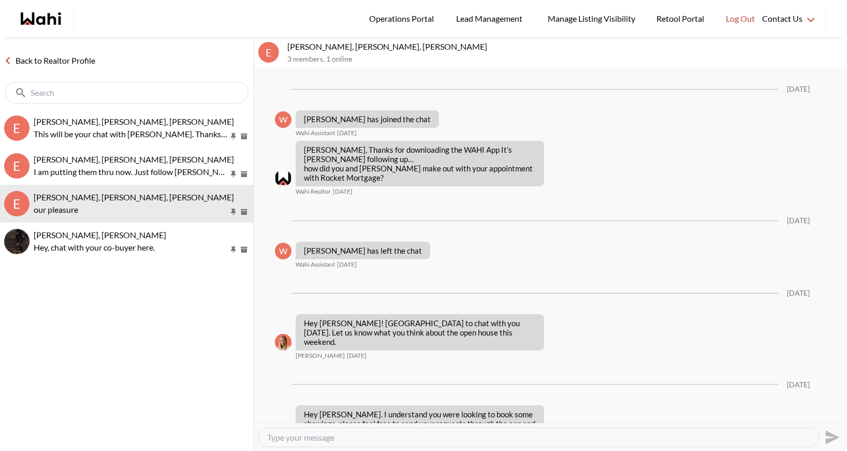
scroll to position [1205, 0]
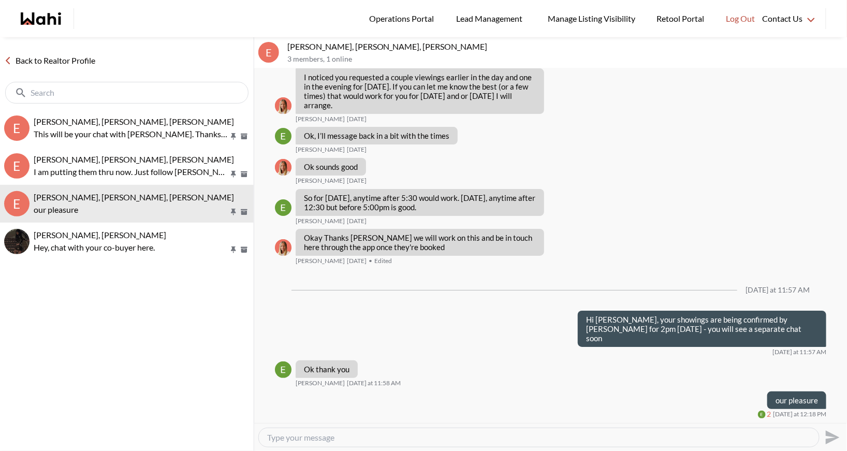
click at [28, 55] on link "Back to Realtor Profile" at bounding box center [49, 60] width 99 height 13
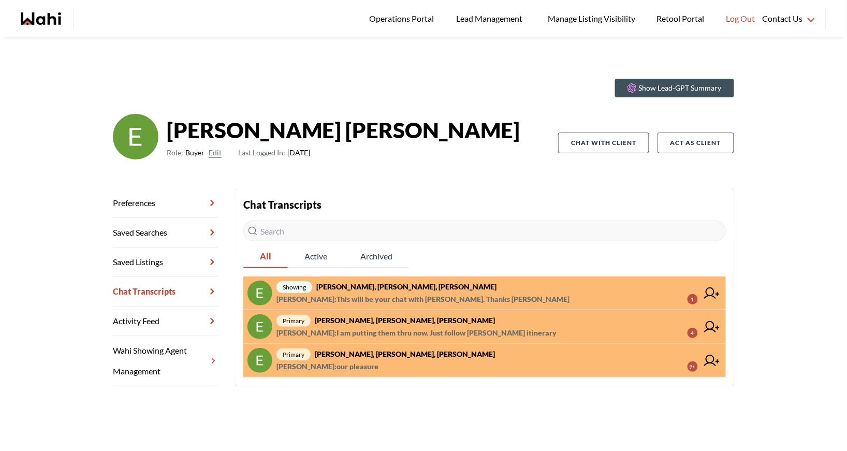
click at [407, 286] on strong "Erik Odegaard, Margarita Haimov, Paul, Michelle" at bounding box center [406, 286] width 180 height 9
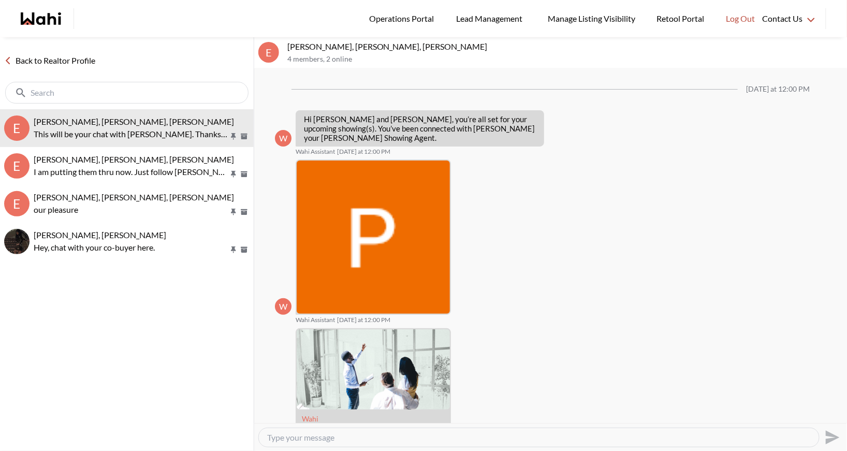
scroll to position [489, 0]
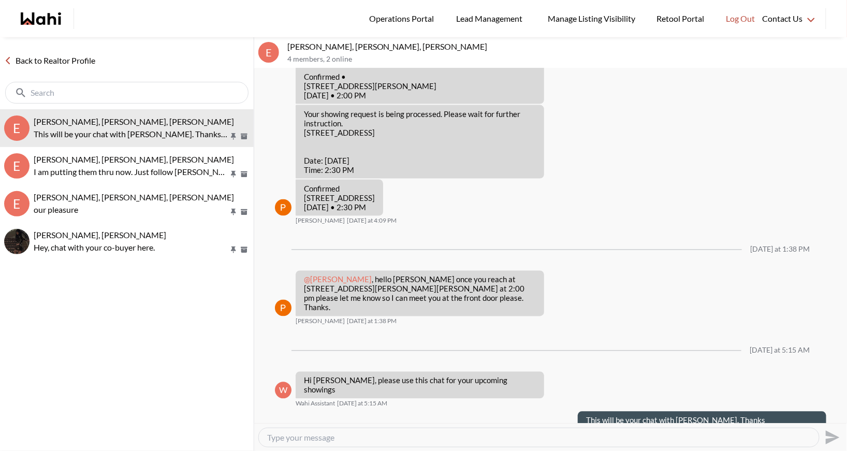
click at [284, 438] on textarea "Type your message" at bounding box center [539, 437] width 544 height 10
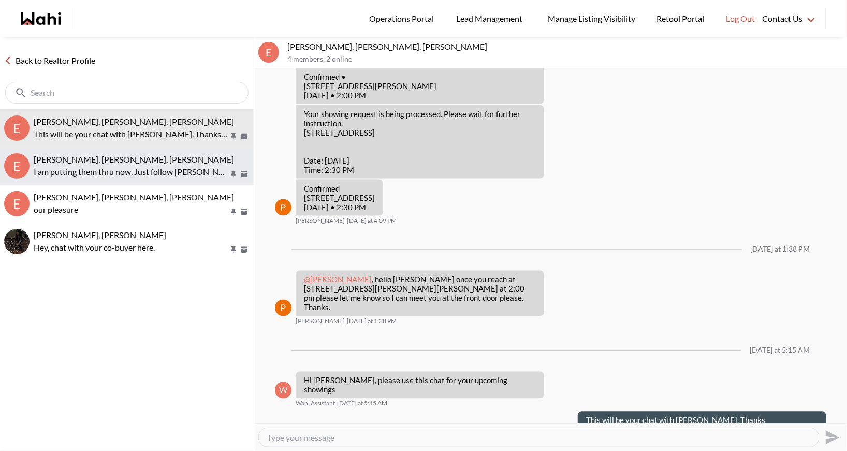
click at [173, 171] on p "I am putting them thru now. Just follow Pauls itinerary" at bounding box center [131, 172] width 195 height 12
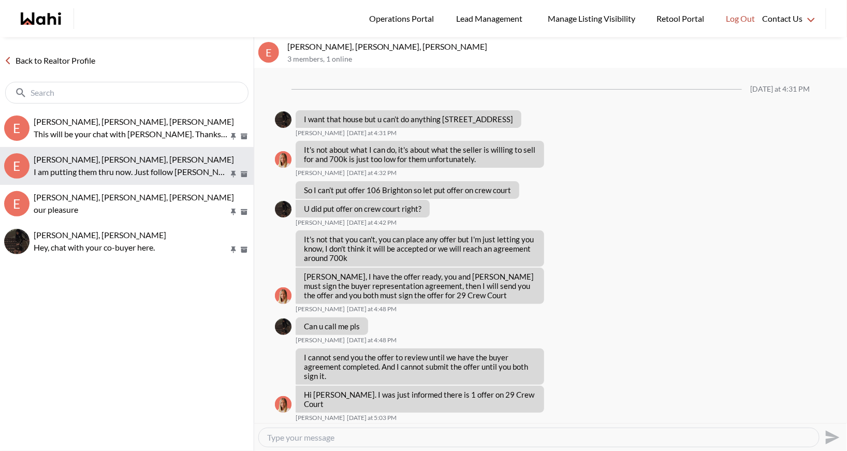
scroll to position [863, 0]
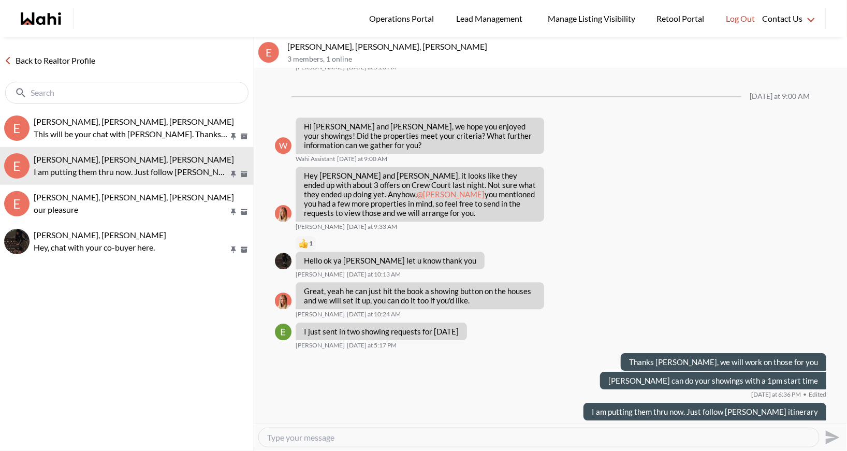
click at [294, 440] on textarea "Type your message" at bounding box center [539, 437] width 544 height 10
type textarea "Hi Erik - can you do later in the day - 3pm for these"
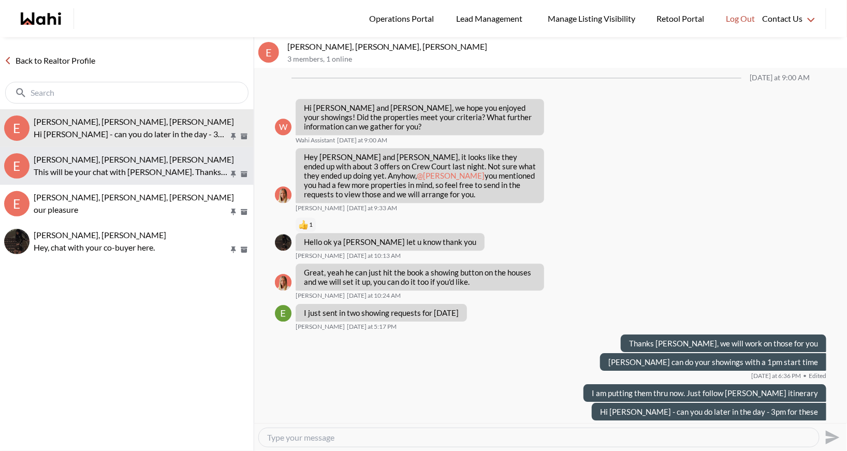
click at [49, 161] on span "Erik Odegaard, Margarita Haimov, Paul, Michelle" at bounding box center [134, 159] width 200 height 10
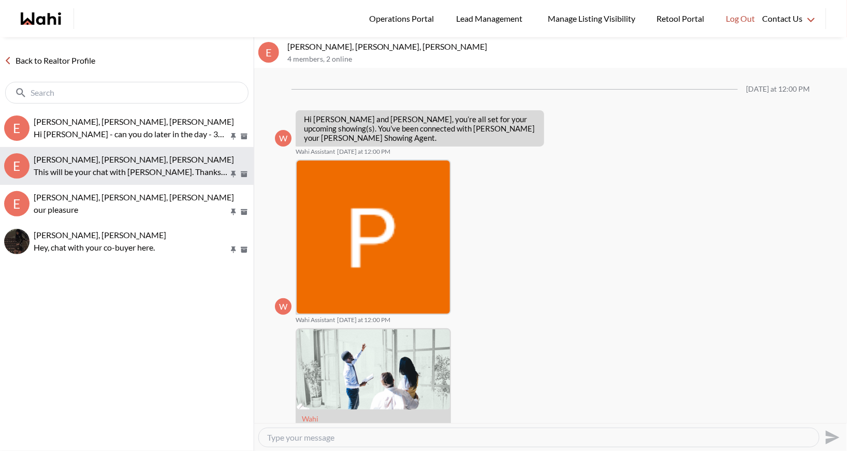
scroll to position [489, 0]
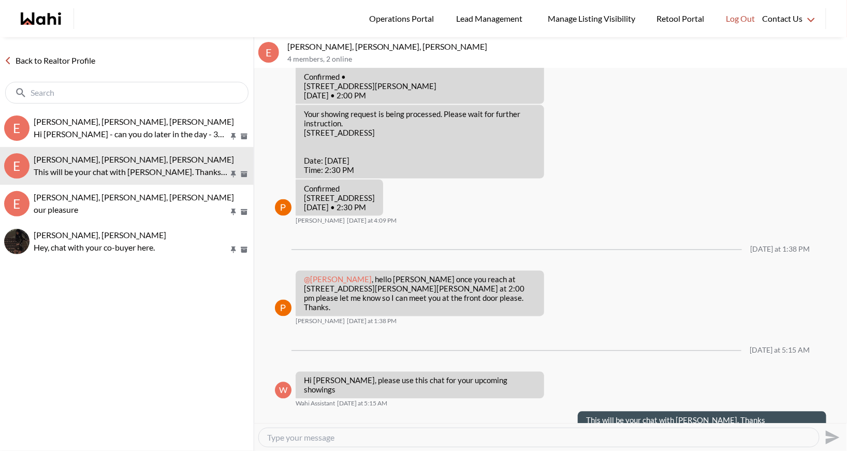
click at [284, 433] on textarea "Type your message" at bounding box center [539, 437] width 544 height 10
type textarea "Can you do 3pm for these please for start time"
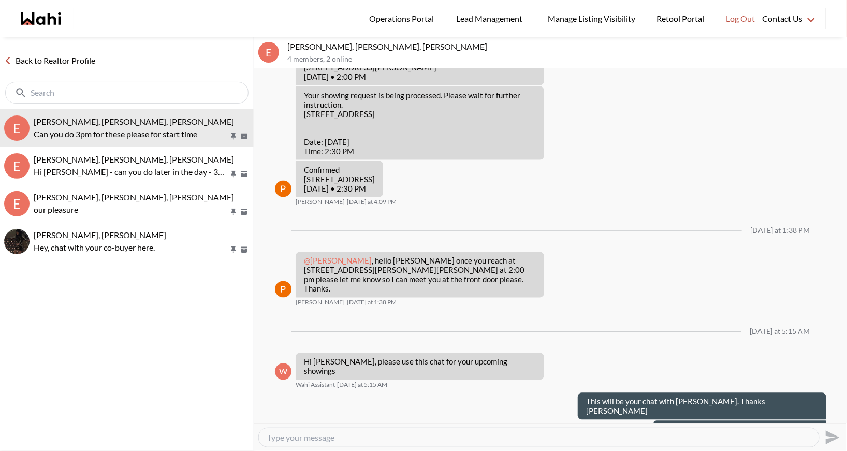
click at [67, 60] on link "Back to Realtor Profile" at bounding box center [49, 60] width 99 height 13
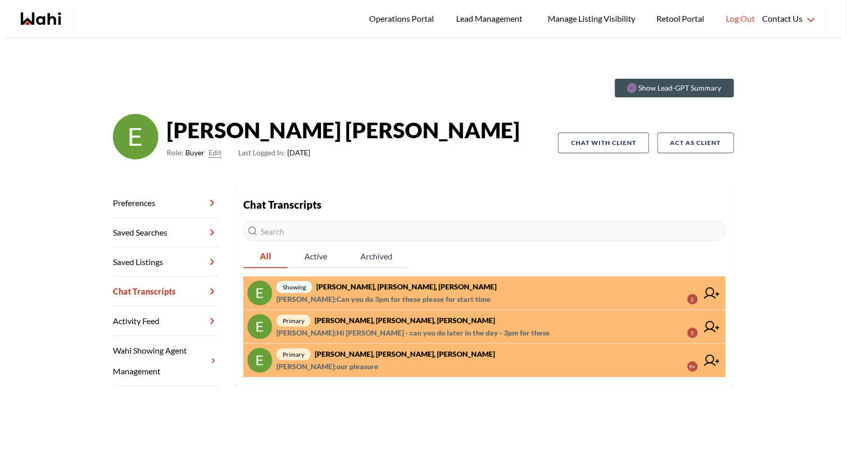
drag, startPoint x: 491, startPoint y: 296, endPoint x: 354, endPoint y: 244, distance: 146.7
click at [345, 292] on span "showing Erik Odegaard, Margarita Haimov, Paul, Michelle" at bounding box center [486, 287] width 421 height 12
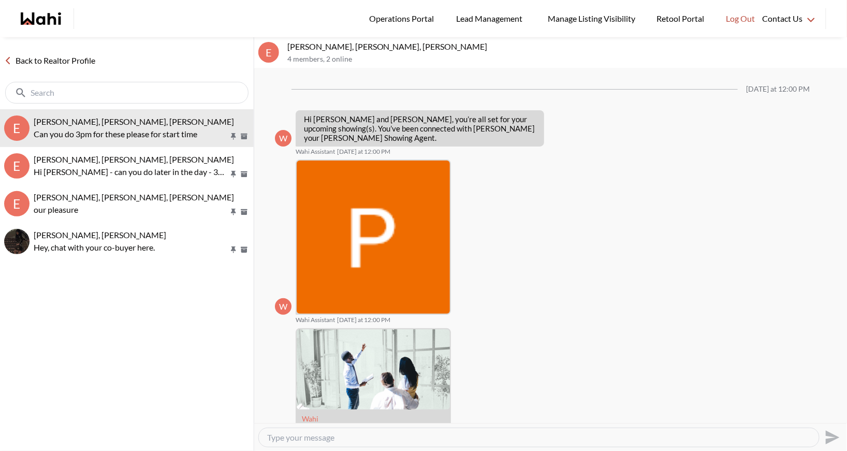
scroll to position [507, 0]
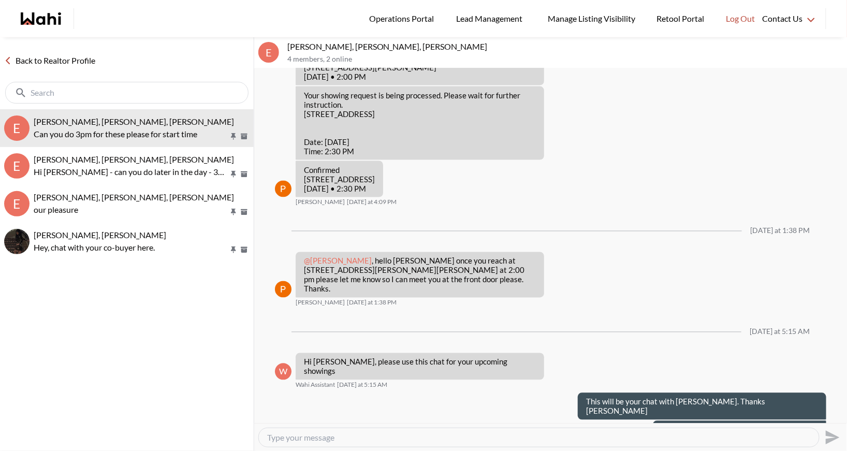
click at [62, 55] on link "Back to Realtor Profile" at bounding box center [49, 60] width 99 height 13
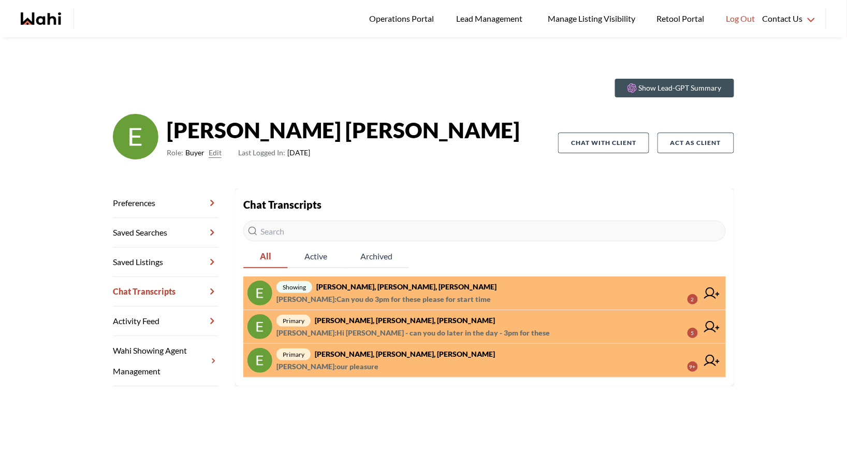
click at [346, 323] on strong "Erik Odegaard, Margarita Haimov, Michelle" at bounding box center [405, 320] width 180 height 9
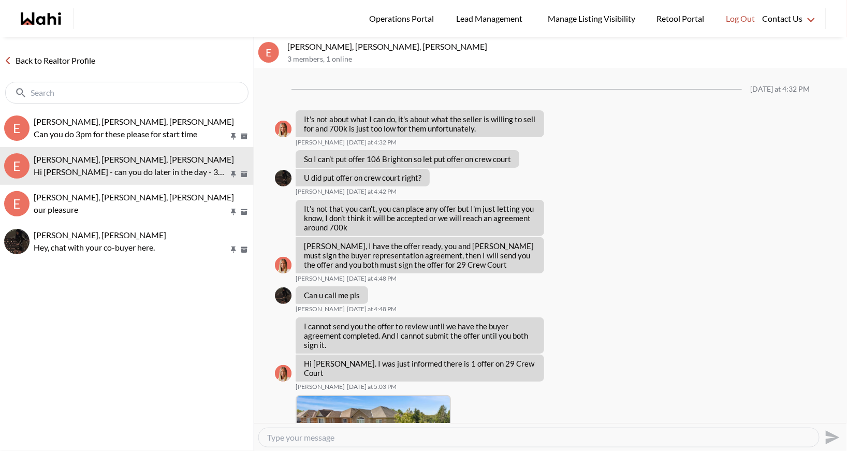
scroll to position [851, 0]
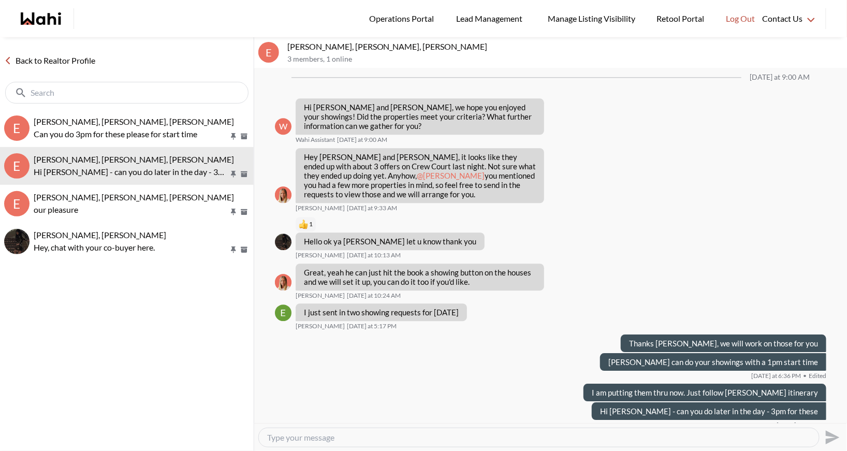
click at [42, 59] on link "Back to Realtor Profile" at bounding box center [49, 60] width 99 height 13
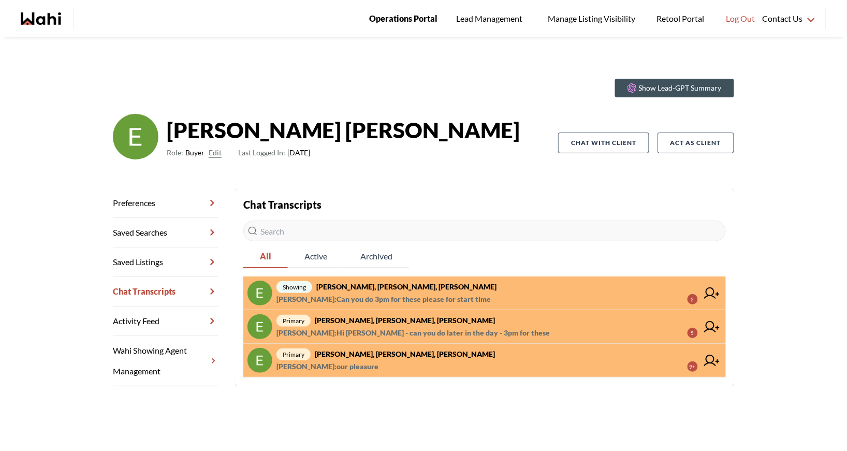
click at [391, 15] on span "Operations Portal" at bounding box center [403, 18] width 68 height 13
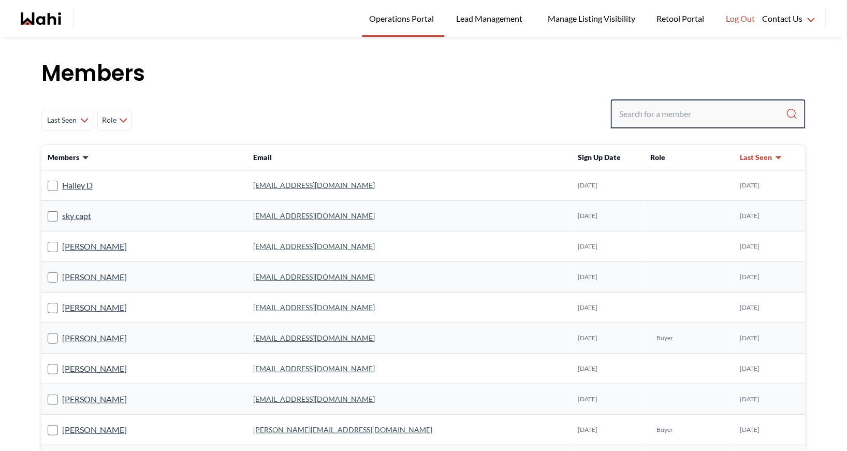
click at [638, 107] on input "Search input" at bounding box center [702, 114] width 167 height 19
type input "ryckman"
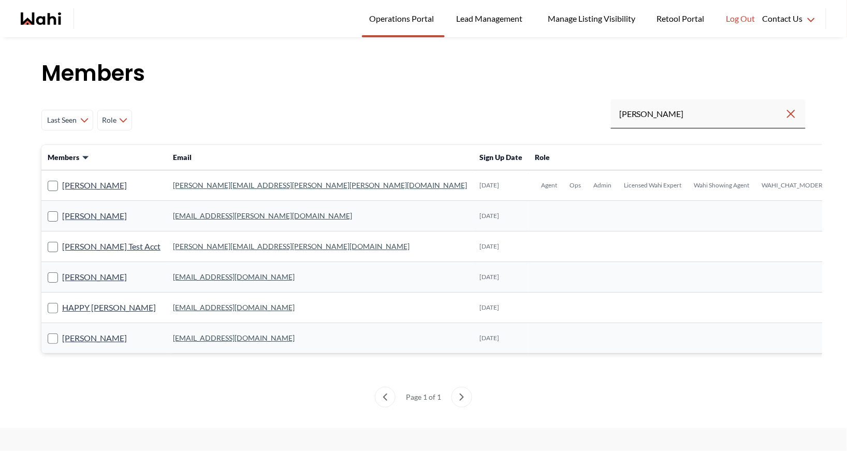
click at [215, 186] on link "michelle.williams@wahi.com" at bounding box center [320, 185] width 294 height 9
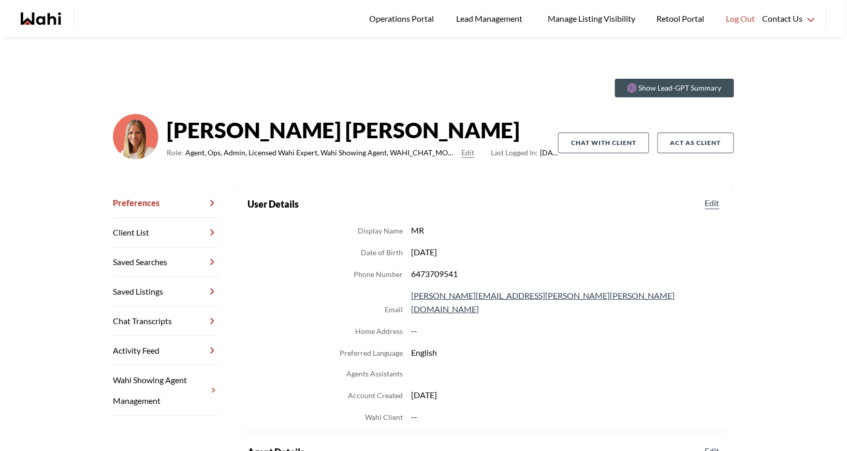
click at [176, 323] on link "Chat Transcripts" at bounding box center [166, 322] width 106 height 30
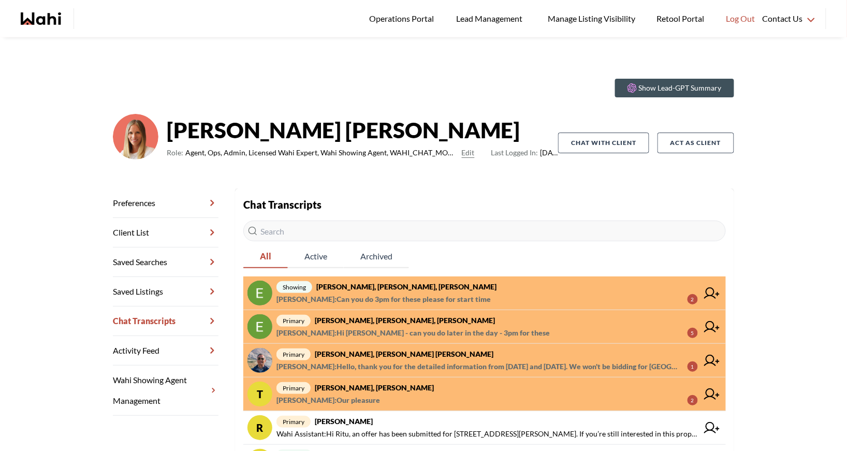
click at [483, 298] on span "Barbara Funt : Can you do 3pm for these please for start time 2" at bounding box center [486, 299] width 421 height 12
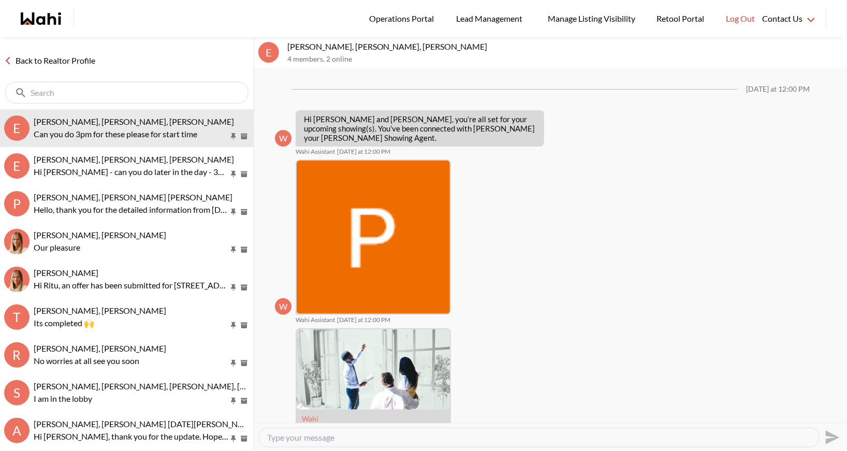
scroll to position [507, 0]
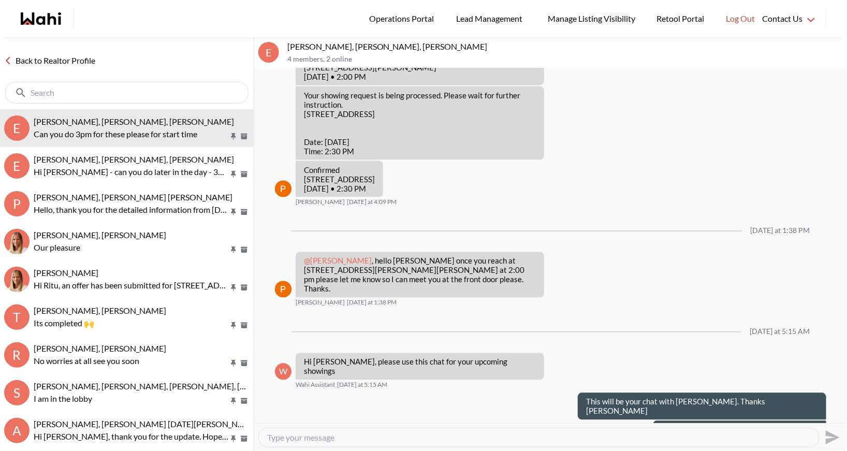
click at [77, 60] on link "Back to Realtor Profile" at bounding box center [49, 60] width 99 height 13
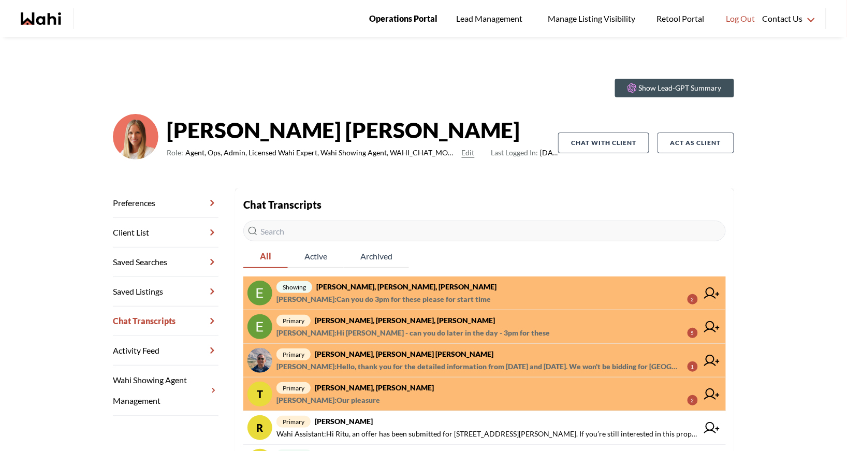
click at [383, 18] on span "Operations Portal" at bounding box center [403, 18] width 68 height 13
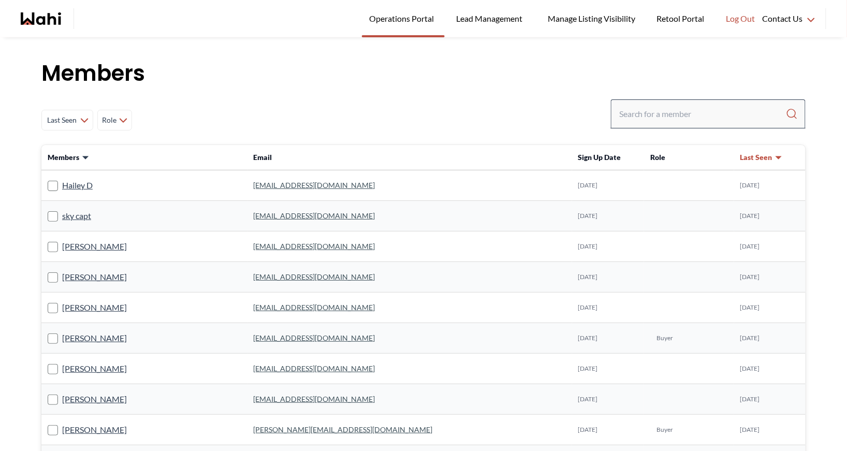
drag, startPoint x: 688, startPoint y: 123, endPoint x: 688, endPoint y: 115, distance: 7.8
click at [688, 123] on div at bounding box center [708, 113] width 195 height 29
click at [688, 115] on input "Search input" at bounding box center [702, 114] width 167 height 19
type input "[PERSON_NAME]"
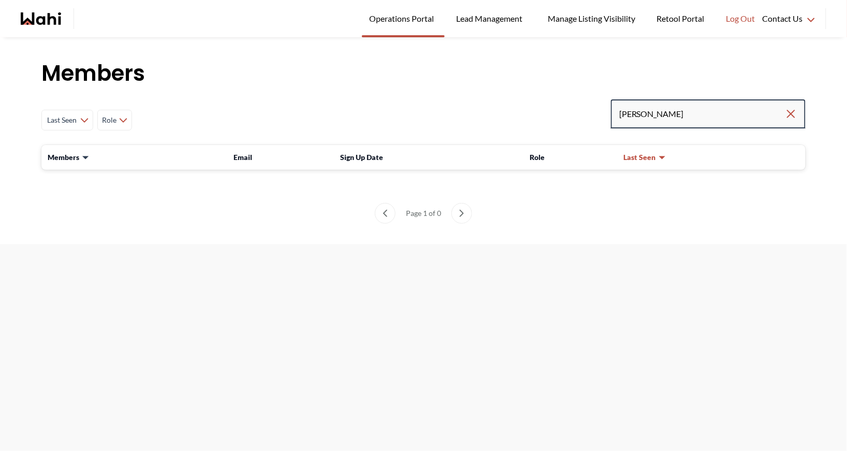
drag, startPoint x: 656, startPoint y: 113, endPoint x: 493, endPoint y: 108, distance: 162.1
click at [493, 108] on div "Last Seen Less day than [DATE] [DATE] - [DATE] [DATE] - [DATE] [DATE] - [DATE] …" at bounding box center [423, 119] width 764 height 41
type input "faraz azam"
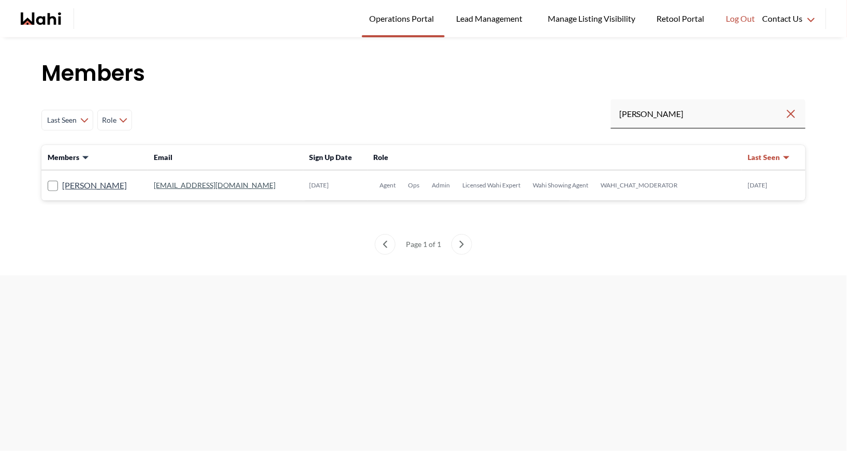
click at [171, 179] on td "faraz.azam@wahi.com" at bounding box center [225, 185] width 155 height 31
click at [171, 186] on link "faraz.azam@wahi.com" at bounding box center [215, 185] width 122 height 9
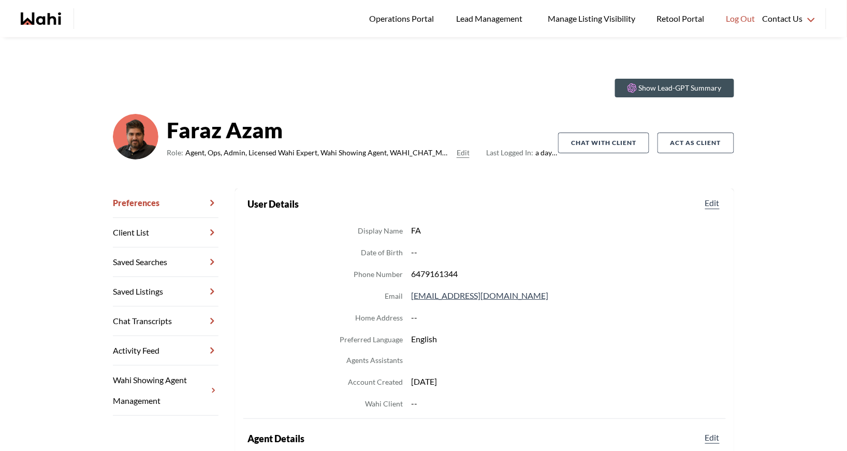
click at [143, 321] on link "Chat Transcripts" at bounding box center [166, 322] width 106 height 30
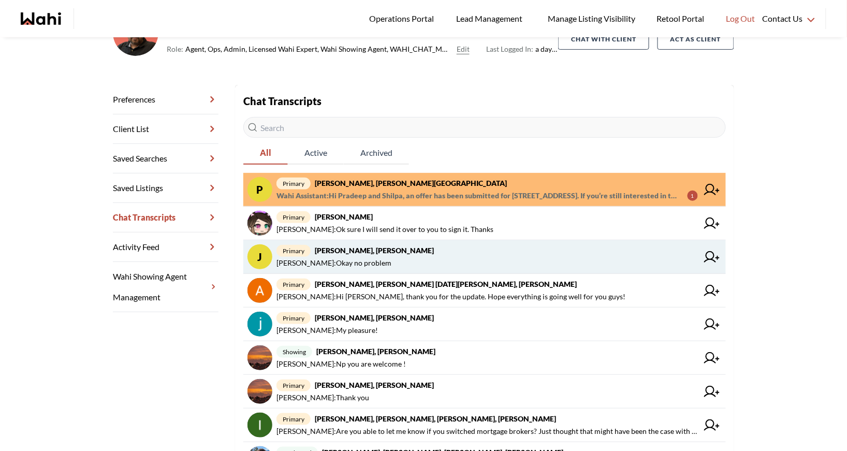
scroll to position [107, 0]
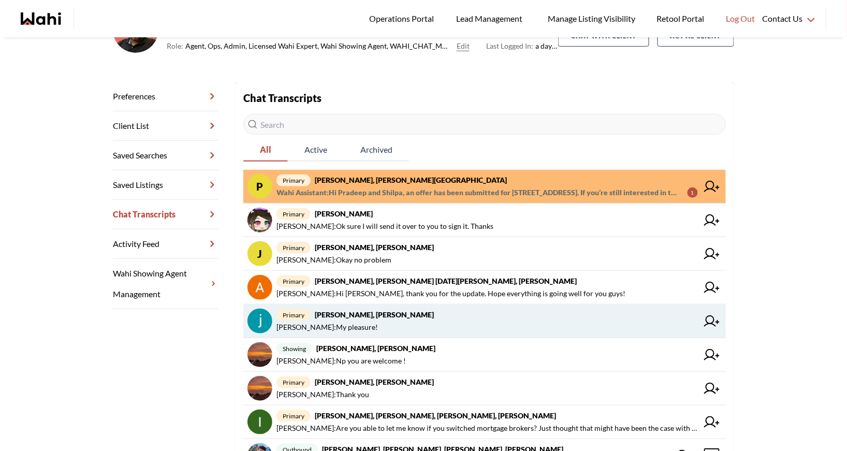
click at [403, 314] on span "primary Souhel Bally, Faraz" at bounding box center [486, 315] width 421 height 12
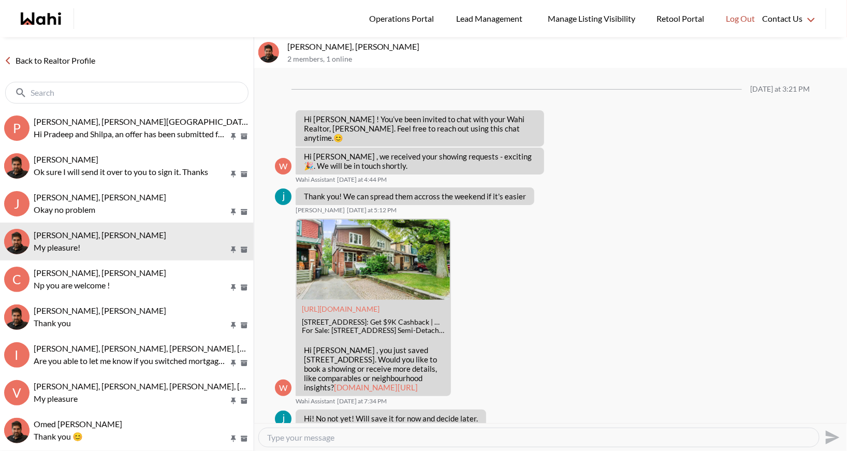
scroll to position [735, 0]
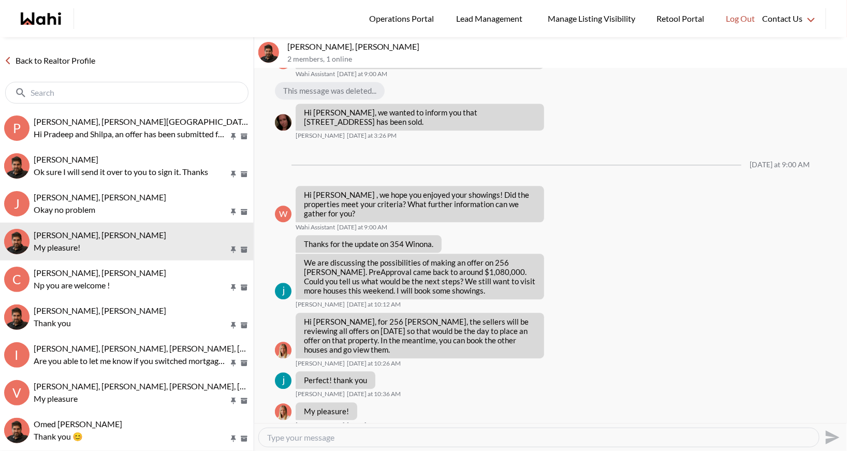
click at [336, 431] on div at bounding box center [539, 437] width 560 height 19
click at [305, 433] on textarea "Type your message" at bounding box center [539, 437] width 544 height 10
click at [482, 436] on textarea "Hi Souhel - Faraz will be showing you the property" at bounding box center [539, 437] width 544 height 10
click at [467, 439] on textarea "Hi Souhel - Faraz will be showing you the property" at bounding box center [539, 437] width 544 height 10
type textarea "Hi Souhel - Faraz will be showing you the property in Oakville on Saturday. He …"
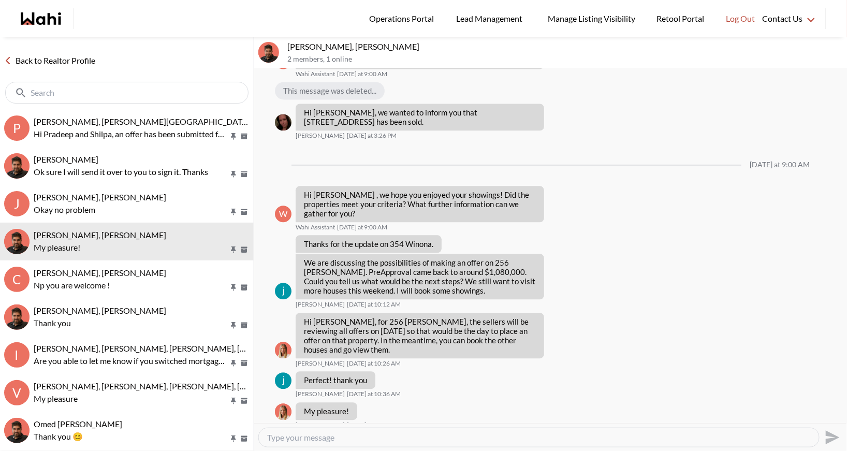
scroll to position [775, 0]
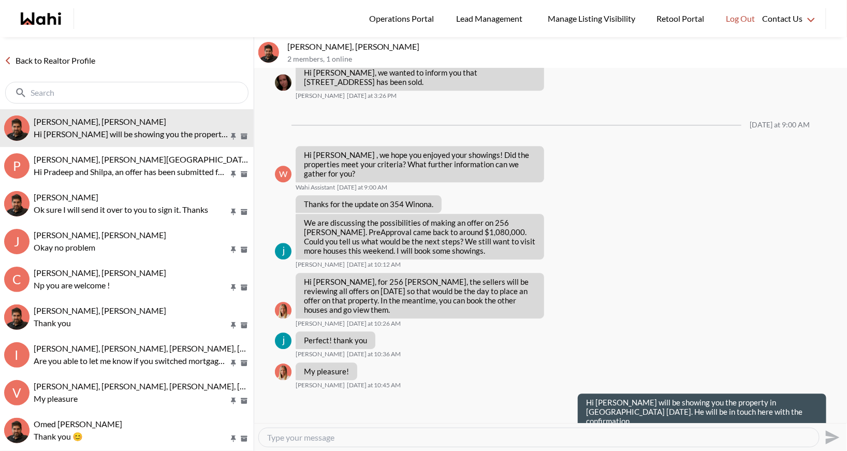
click at [58, 53] on div "Back to Realtor Profile" at bounding box center [127, 73] width 254 height 72
click at [62, 64] on link "Back to Realtor Profile" at bounding box center [49, 60] width 99 height 13
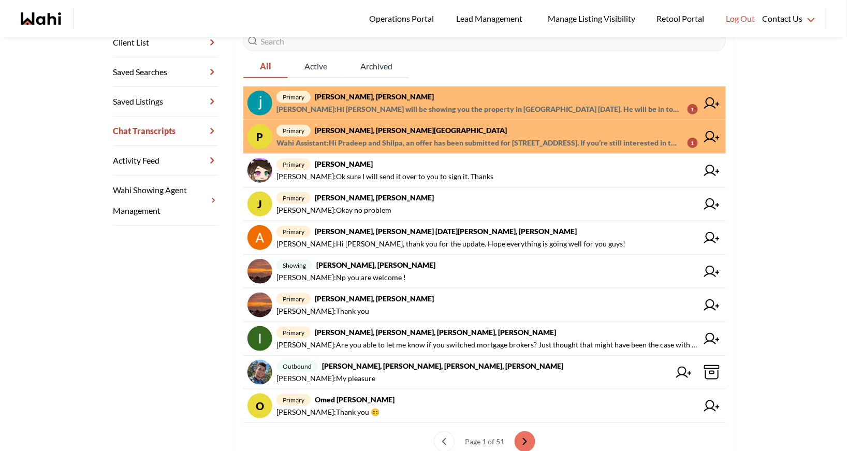
scroll to position [238, 0]
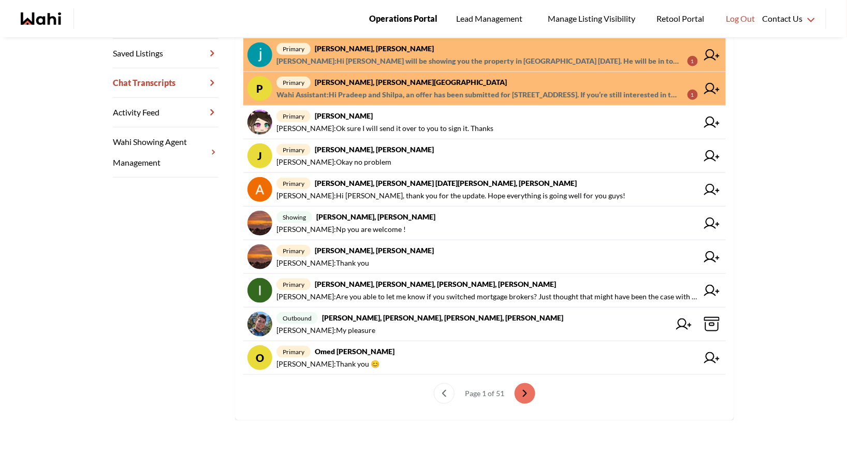
click at [397, 18] on span "Operations Portal" at bounding box center [403, 18] width 68 height 13
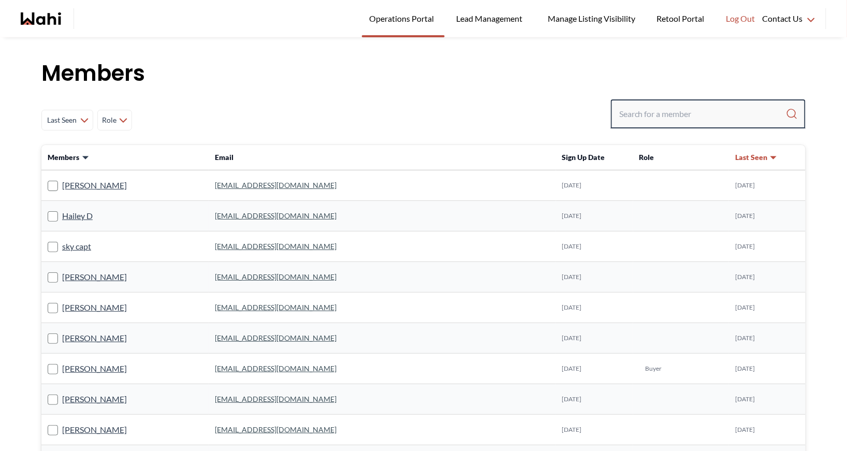
click at [648, 112] on input "Search input" at bounding box center [702, 114] width 167 height 19
